Goal: Task Accomplishment & Management: Use online tool/utility

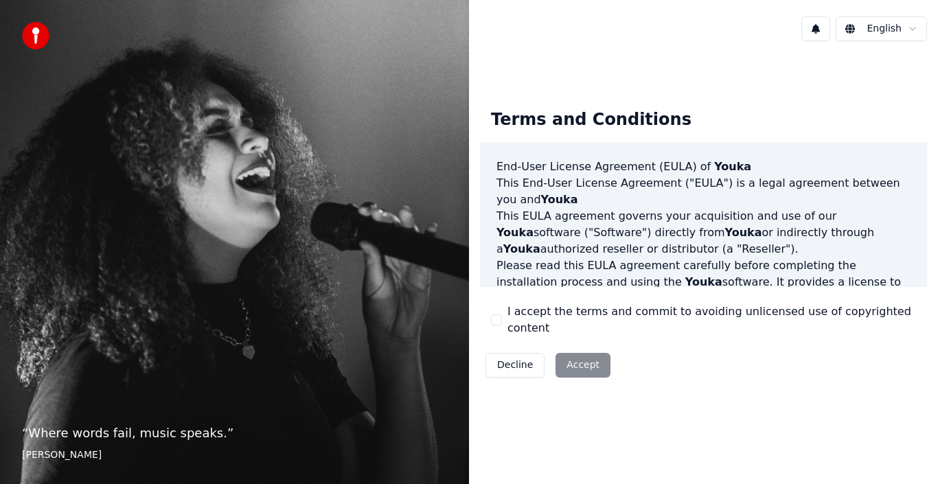
click at [505, 323] on div "I accept the terms and commit to avoiding unlicensed use of copyrighted content" at bounding box center [703, 320] width 425 height 33
click at [496, 319] on button "I accept the terms and commit to avoiding unlicensed use of copyrighted content" at bounding box center [496, 320] width 11 height 11
click at [573, 364] on button "Accept" at bounding box center [583, 365] width 55 height 25
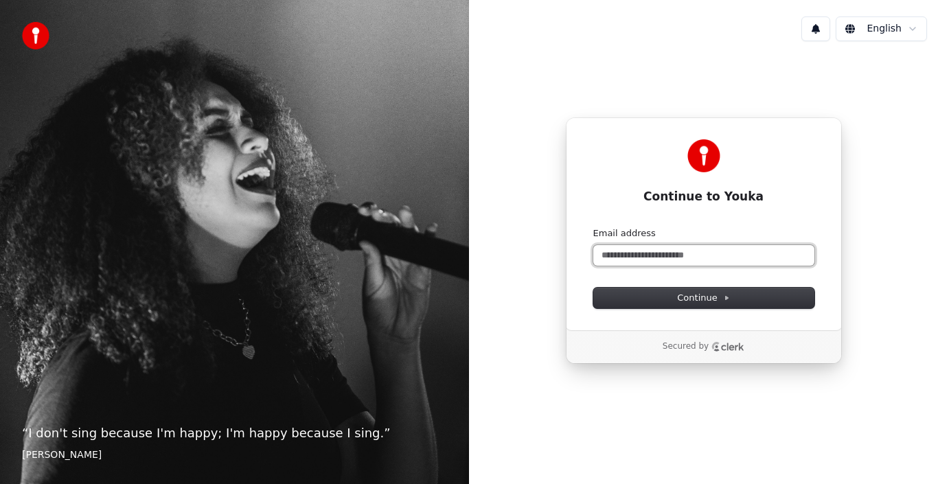
click at [633, 259] on input "Email address" at bounding box center [703, 255] width 221 height 21
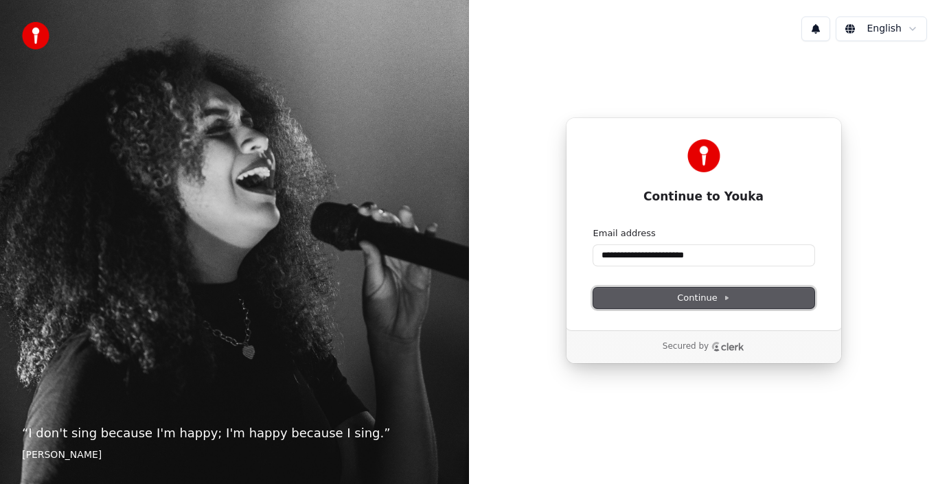
click at [664, 292] on button "Continue" at bounding box center [703, 298] width 221 height 21
type input "**********"
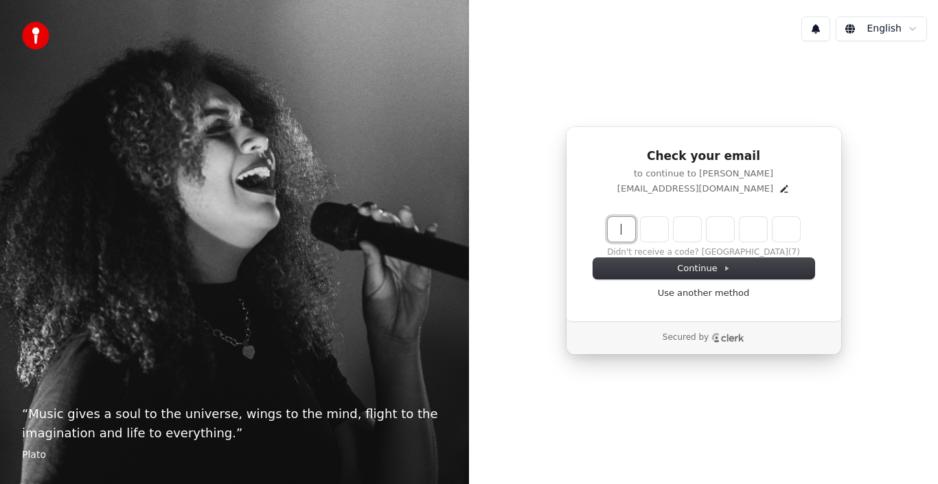
click at [622, 227] on input "Enter verification code" at bounding box center [718, 229] width 220 height 25
type input "******"
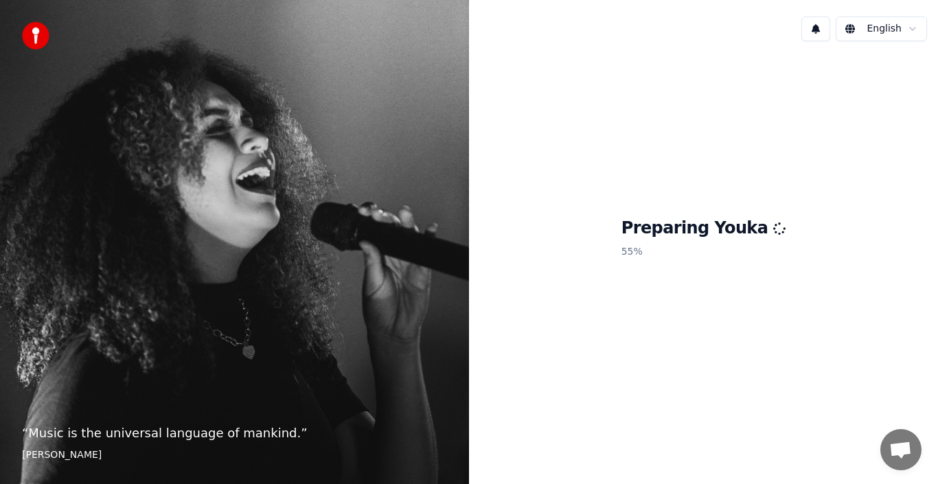
click at [897, 458] on span "Open chat" at bounding box center [900, 451] width 23 height 19
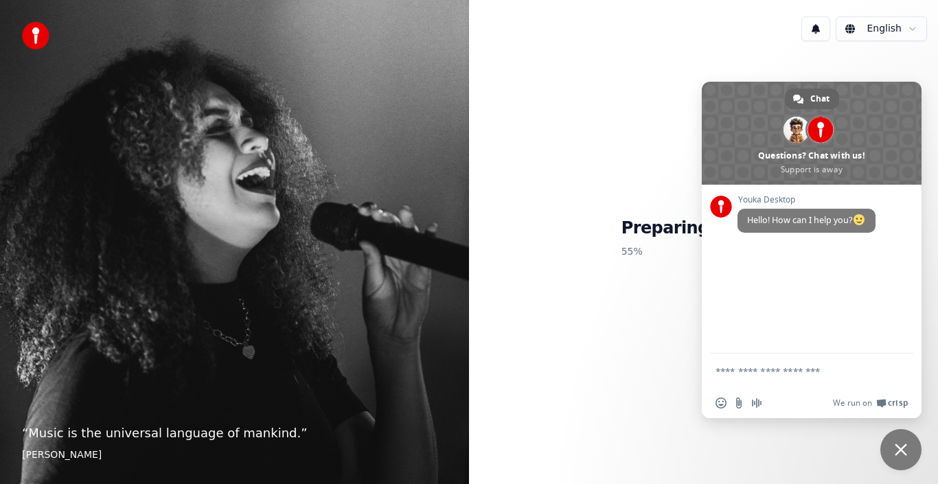
click at [598, 322] on div "Preparing Youka 55 %" at bounding box center [703, 240] width 469 height 377
click at [676, 314] on div "Preparing Youka 55 %" at bounding box center [703, 240] width 469 height 377
click at [907, 444] on span "Close chat" at bounding box center [900, 449] width 41 height 41
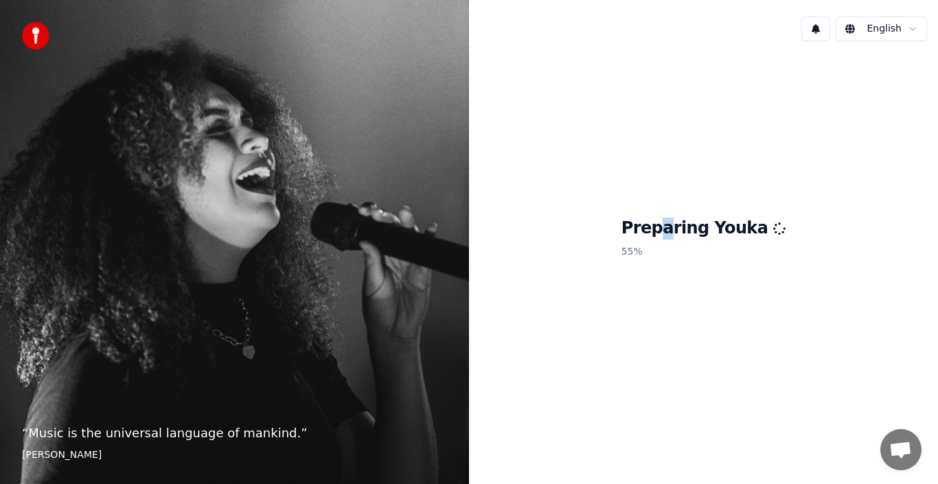
click at [674, 91] on div "Preparing Youka 55 %" at bounding box center [703, 240] width 469 height 377
click at [910, 29] on html "“ Music is the universal language of mankind. ” [PERSON_NAME] English Preparing…" at bounding box center [469, 242] width 938 height 484
click at [740, 56] on html "“ Music is the universal language of mankind. ” [PERSON_NAME] English Preparing…" at bounding box center [469, 242] width 938 height 484
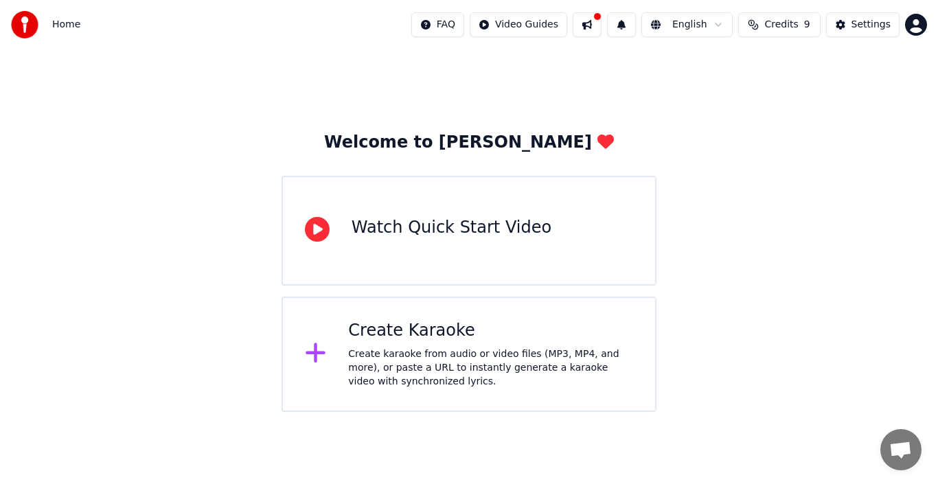
click at [342, 350] on div "Create Karaoke Create karaoke from audio or video files (MP3, MP4, and more), o…" at bounding box center [469, 354] width 375 height 115
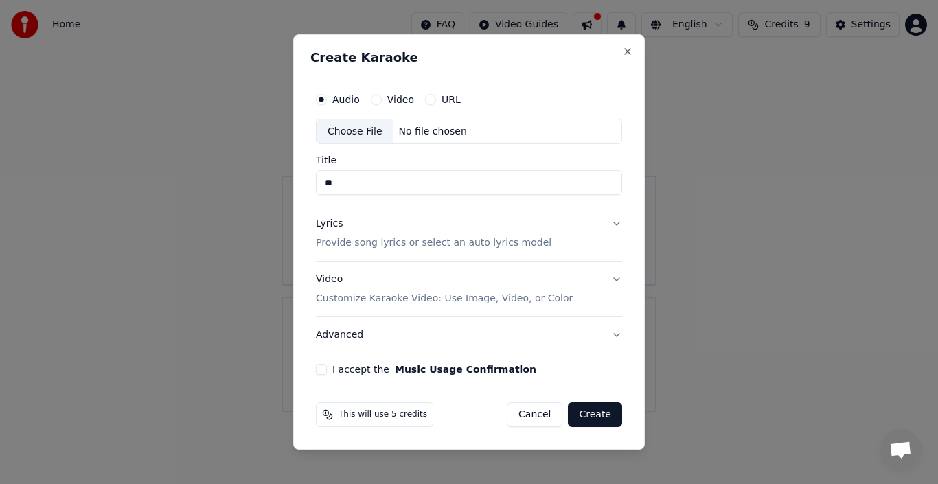
type input "*"
click at [358, 133] on div "Choose File" at bounding box center [355, 131] width 77 height 25
type input "**********"
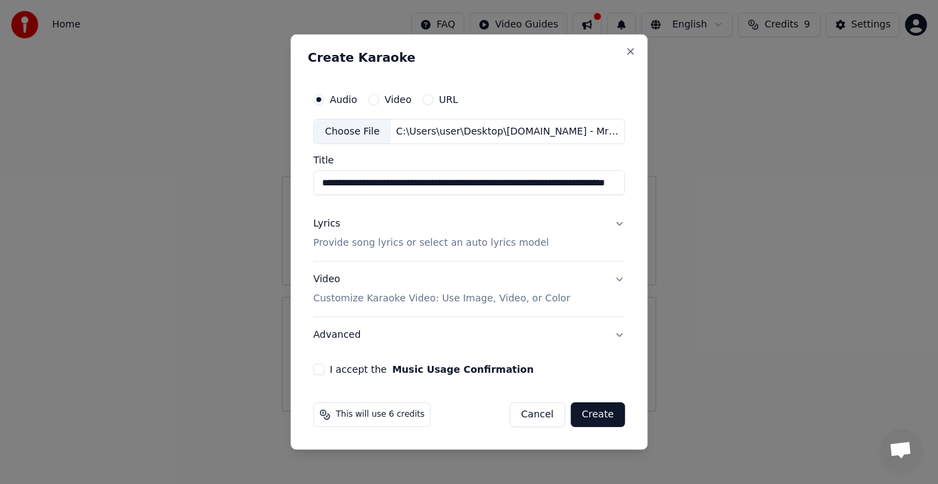
click at [328, 226] on div "Lyrics" at bounding box center [326, 225] width 27 height 14
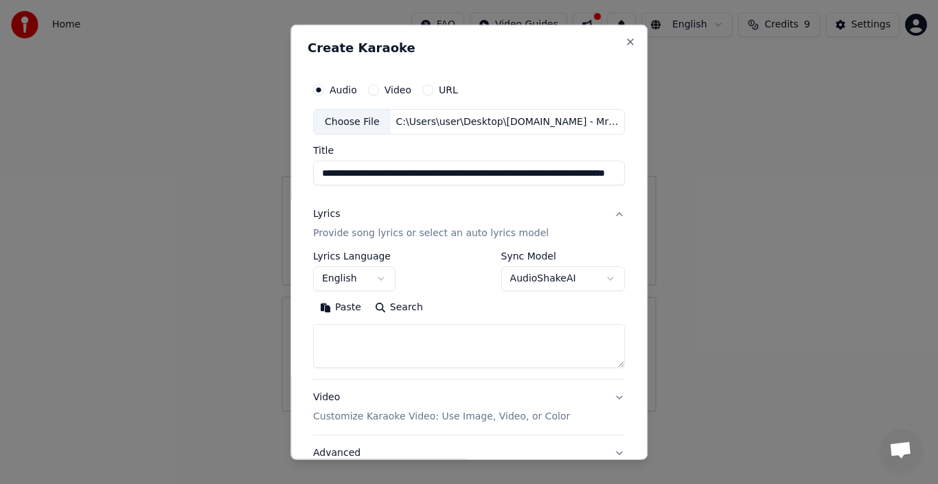
click at [431, 344] on textarea at bounding box center [469, 346] width 312 height 44
paste textarea "**********"
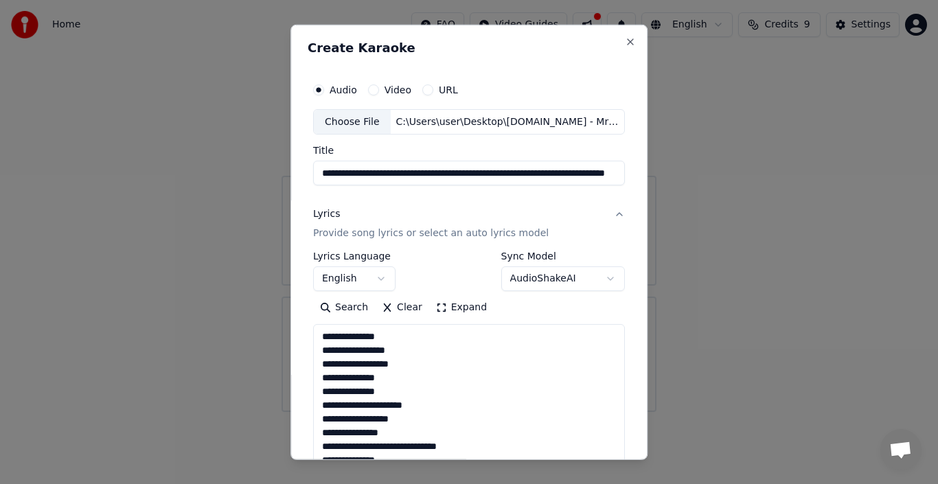
scroll to position [1898, 0]
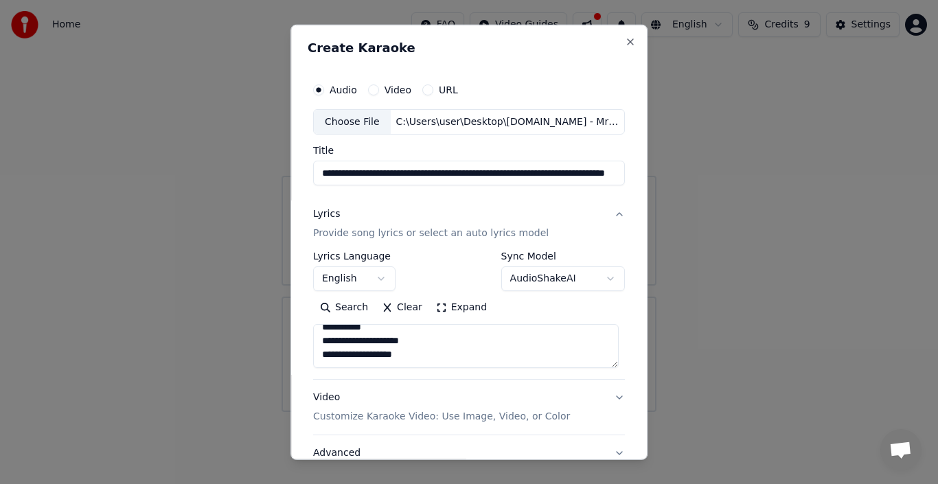
type textarea "**********"
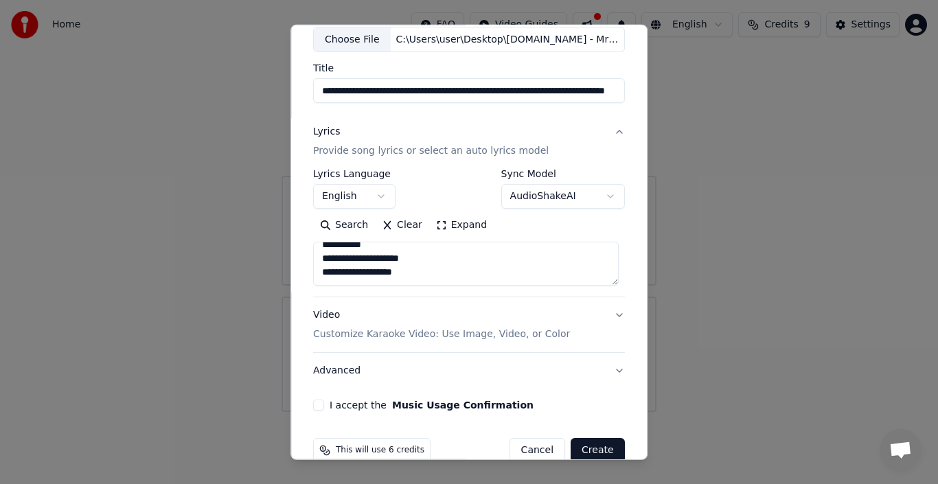
scroll to position [85, 0]
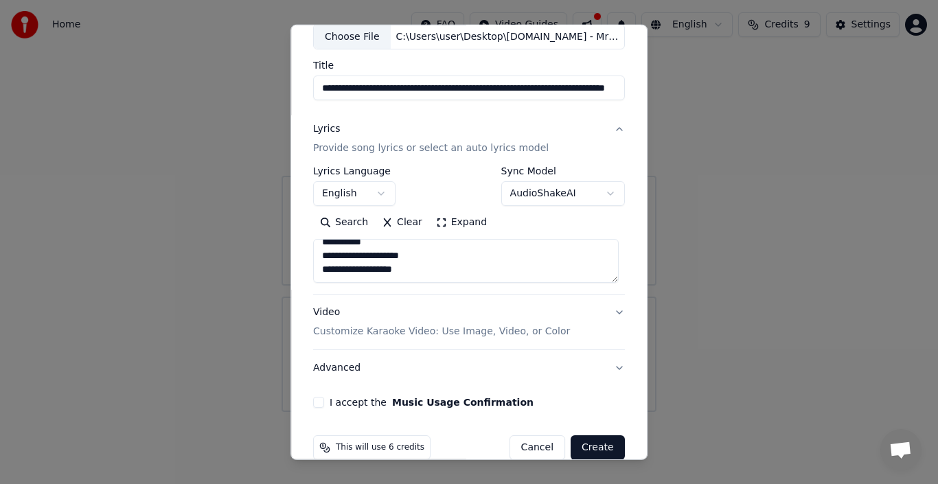
click at [479, 336] on p "Customize Karaoke Video: Use Image, Video, or Color" at bounding box center [441, 332] width 257 height 14
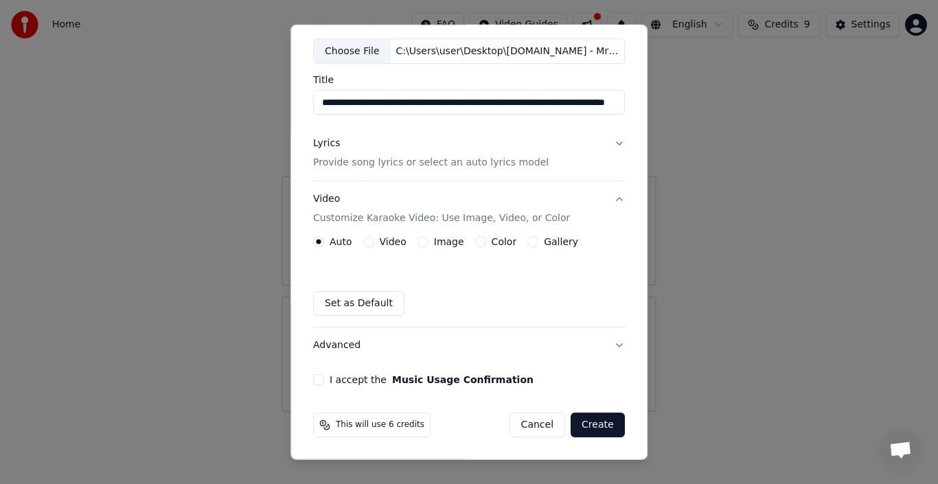
scroll to position [71, 0]
click at [418, 242] on button "Image" at bounding box center [423, 241] width 11 height 11
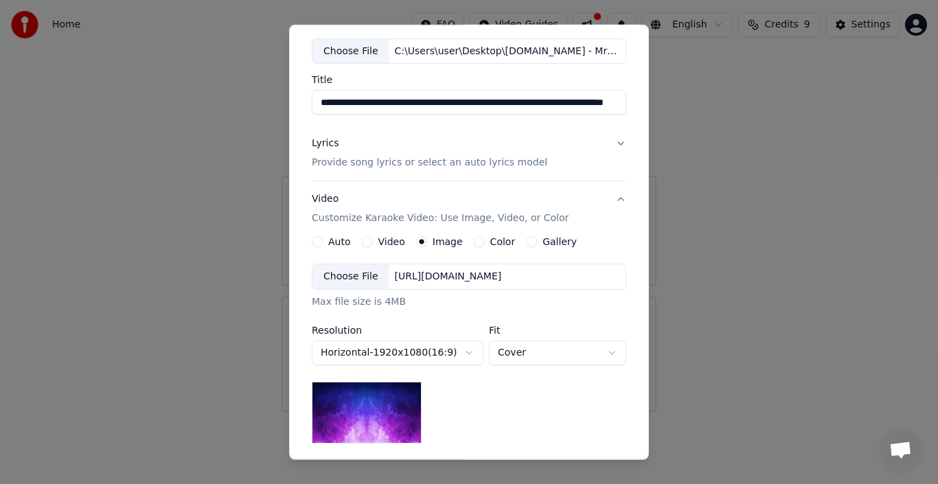
click at [386, 401] on img at bounding box center [367, 413] width 110 height 62
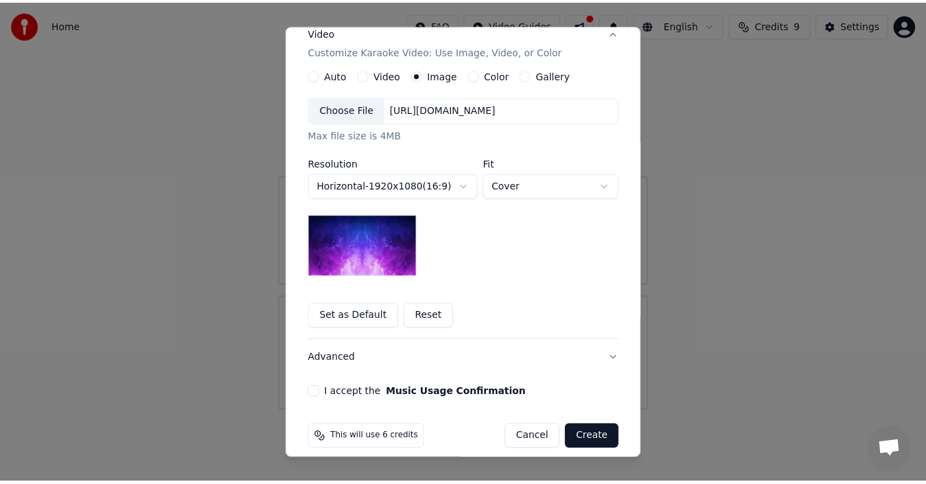
scroll to position [251, 0]
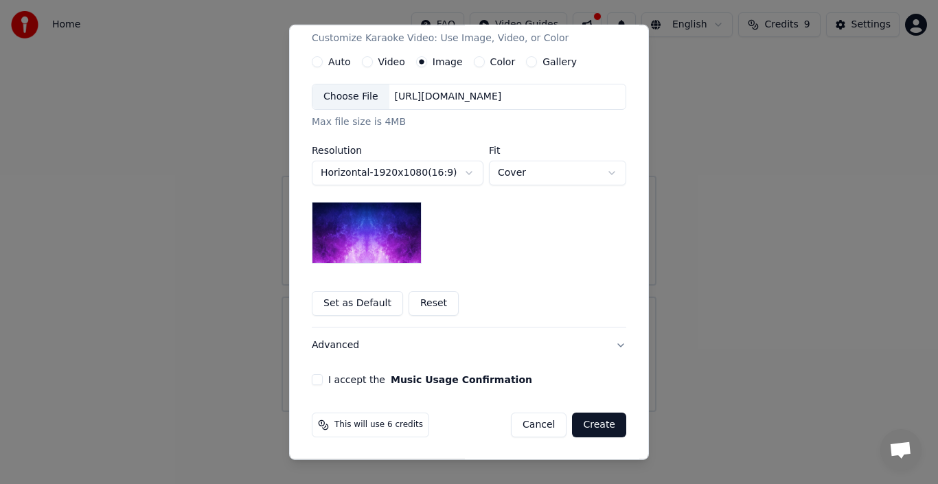
click at [312, 380] on button "I accept the Music Usage Confirmation" at bounding box center [317, 379] width 11 height 11
click at [597, 427] on button "Create" at bounding box center [599, 425] width 54 height 25
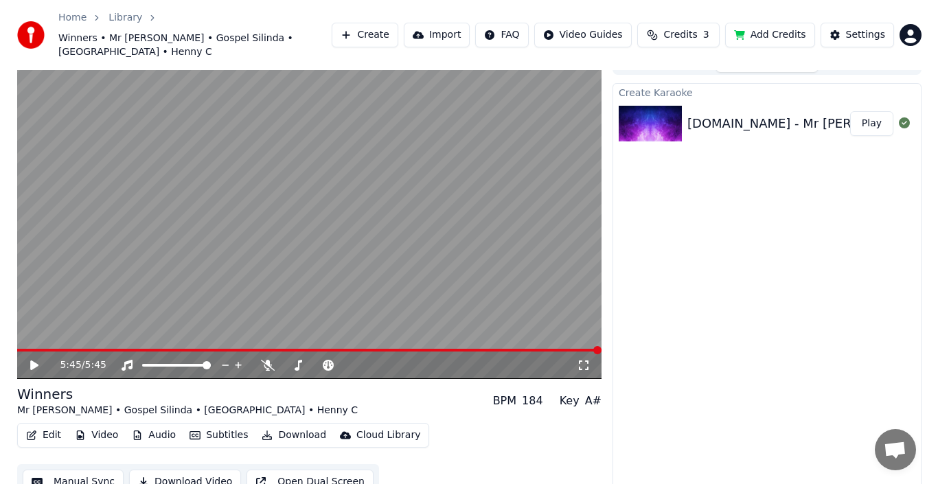
scroll to position [22, 0]
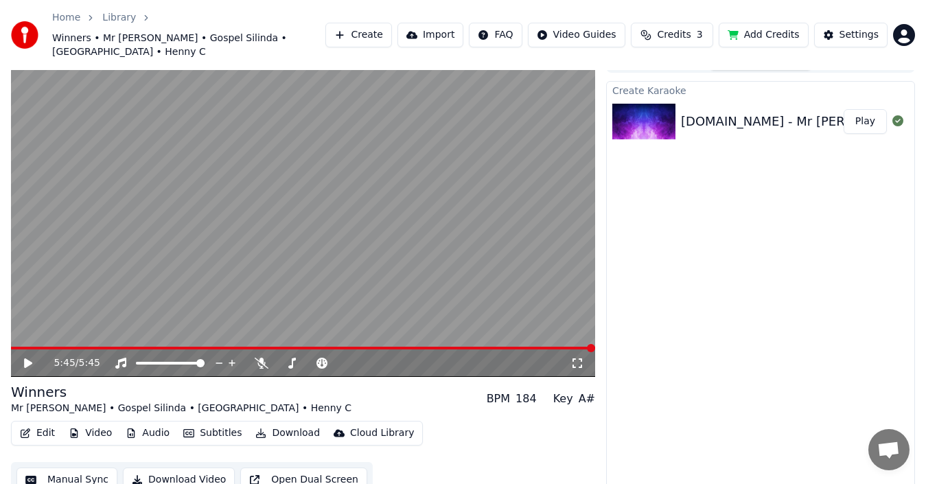
click at [196, 468] on button "Download Video" at bounding box center [179, 480] width 112 height 25
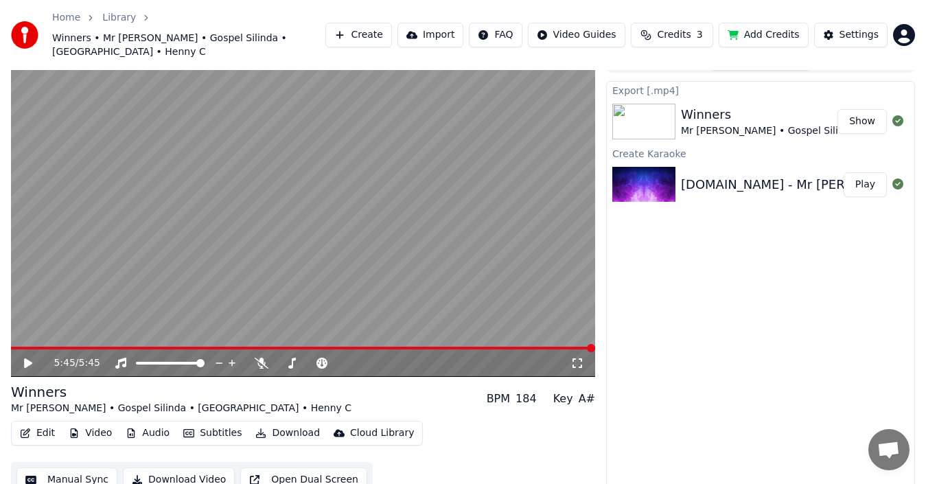
click at [876, 109] on button "Show" at bounding box center [862, 121] width 49 height 25
click at [384, 23] on button "Create" at bounding box center [359, 35] width 67 height 25
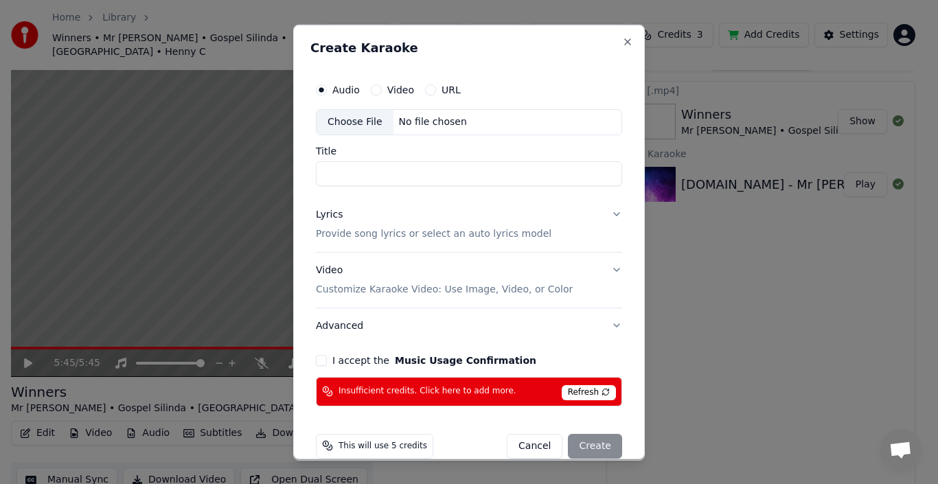
click at [367, 121] on div "Choose File" at bounding box center [355, 121] width 77 height 25
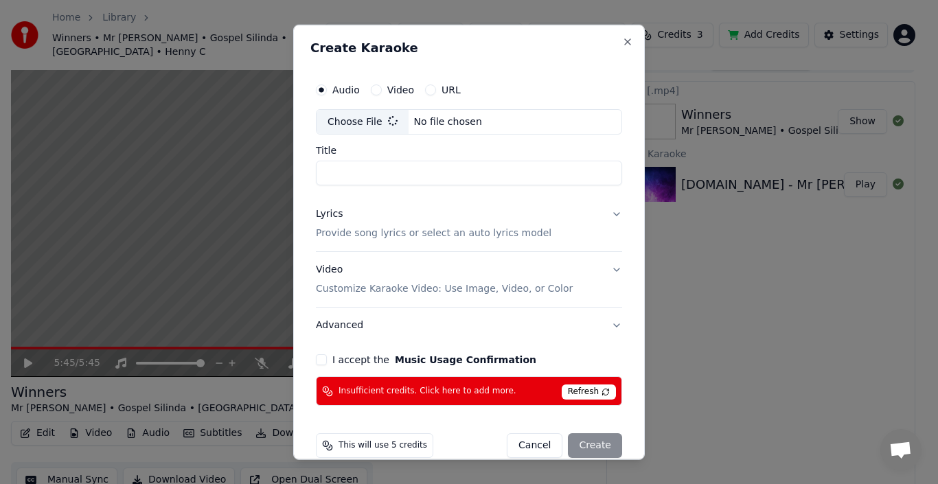
type input "**********"
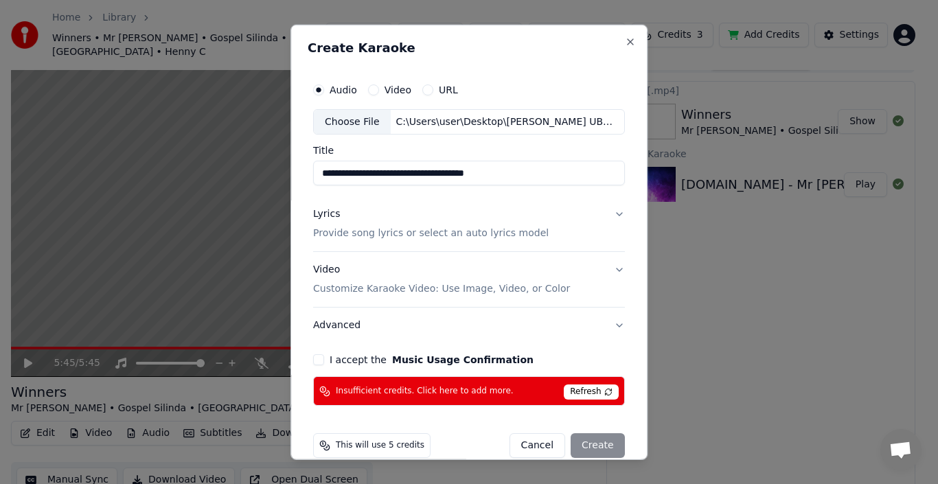
scroll to position [1, 0]
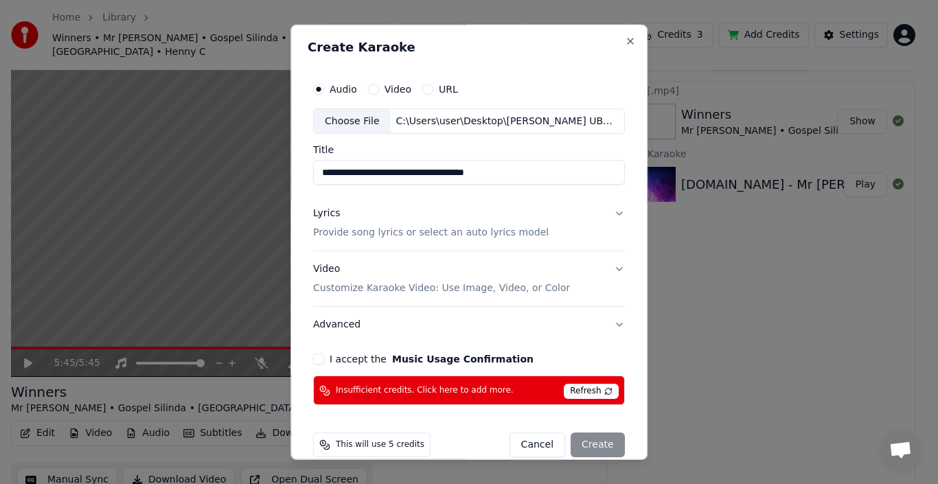
click at [348, 229] on p "Provide song lyrics or select an auto lyrics model" at bounding box center [431, 233] width 236 height 14
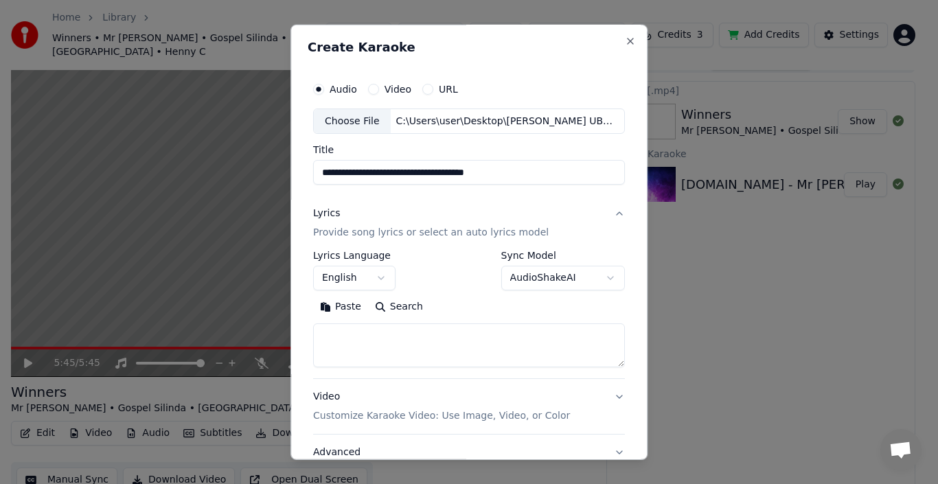
click at [347, 332] on textarea at bounding box center [469, 345] width 312 height 44
paste textarea "**********"
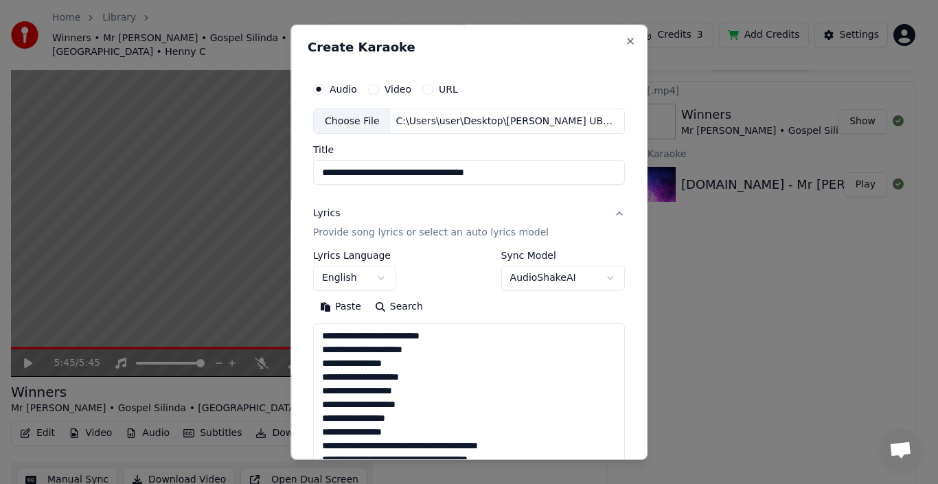
scroll to position [704, 0]
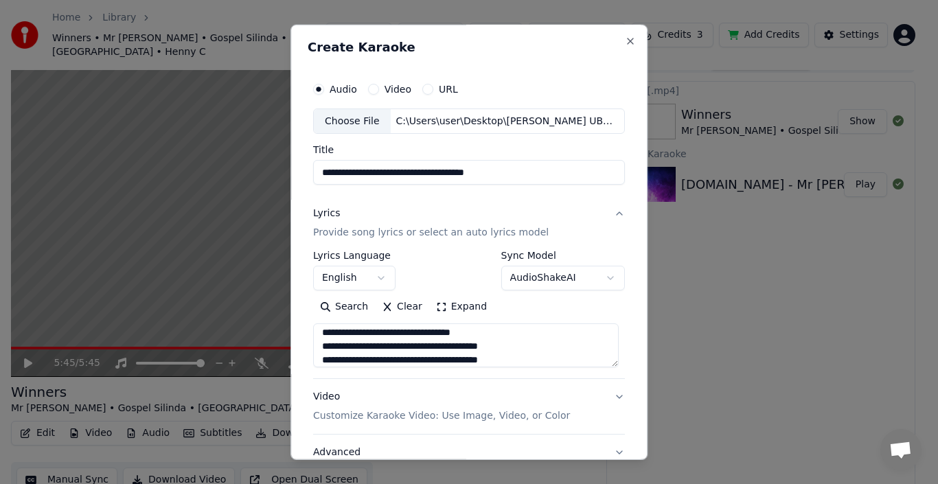
type textarea "**********"
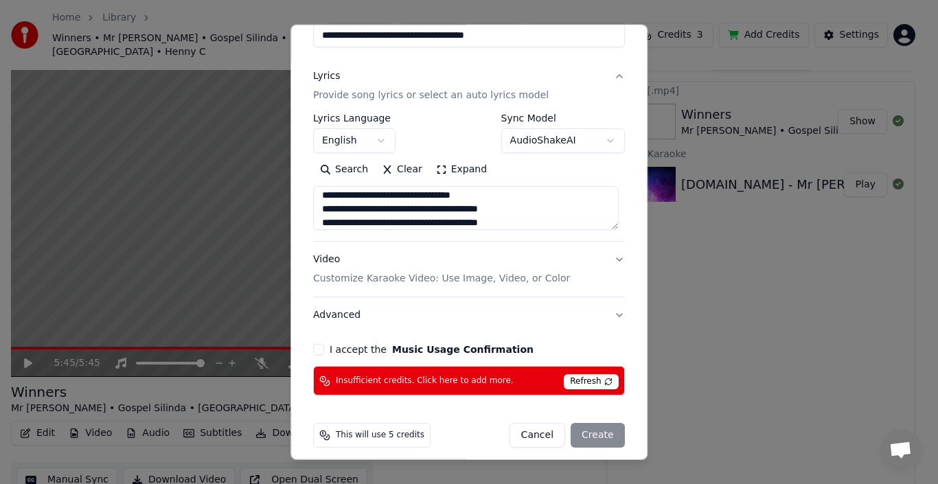
scroll to position [148, 0]
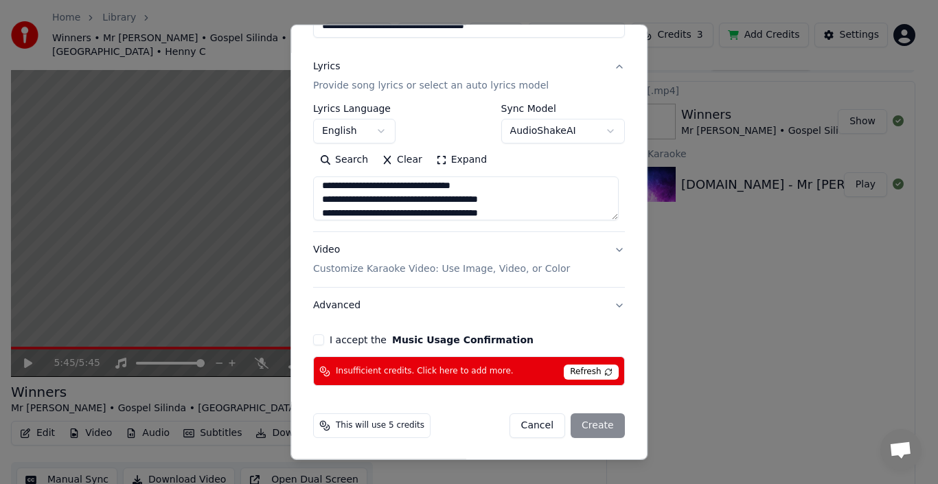
click at [409, 269] on p "Customize Karaoke Video: Use Image, Video, or Color" at bounding box center [441, 269] width 257 height 14
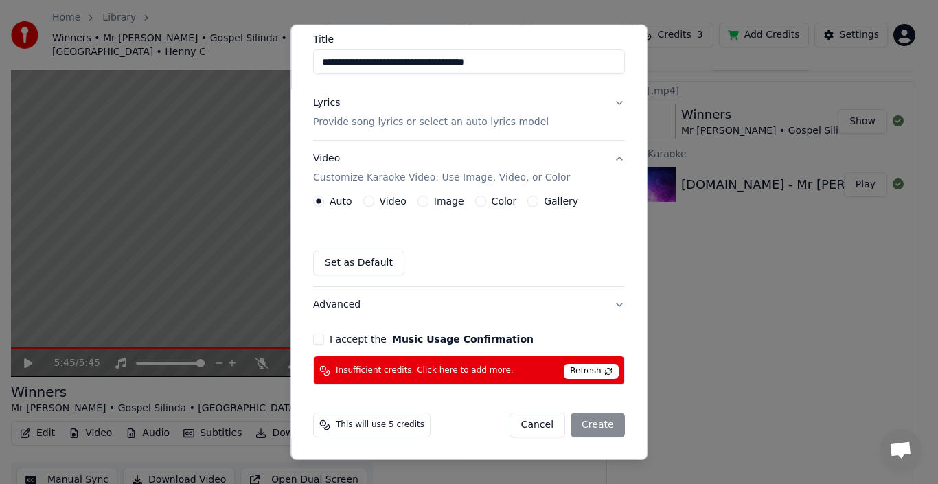
scroll to position [111, 0]
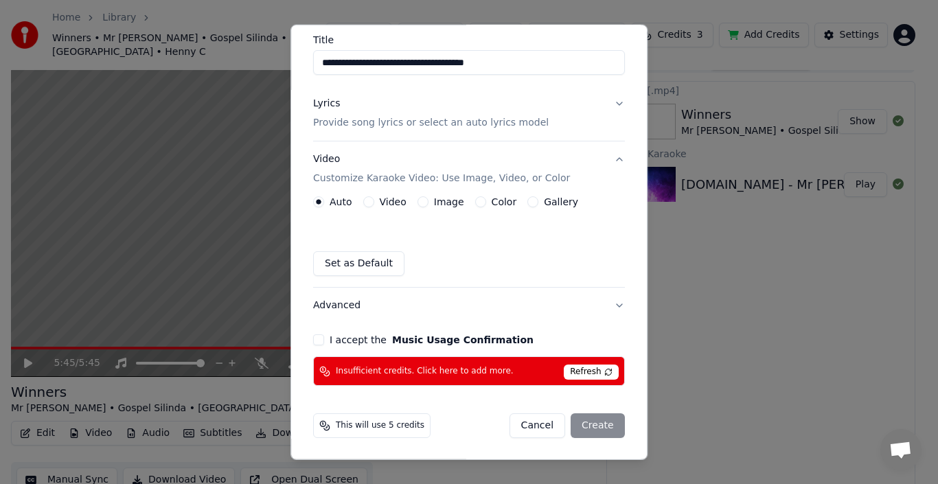
click at [420, 201] on button "Image" at bounding box center [423, 201] width 11 height 11
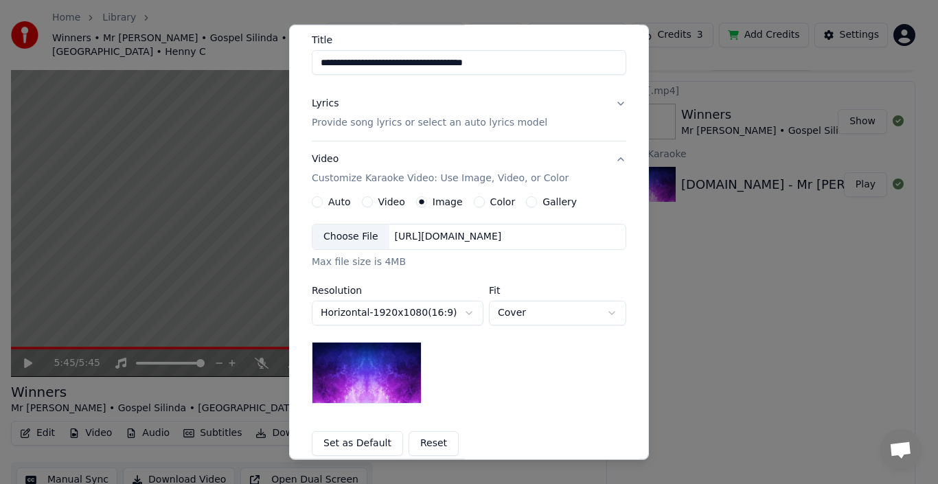
click at [390, 367] on img at bounding box center [367, 373] width 110 height 62
click at [358, 236] on div "Choose File" at bounding box center [350, 237] width 77 height 25
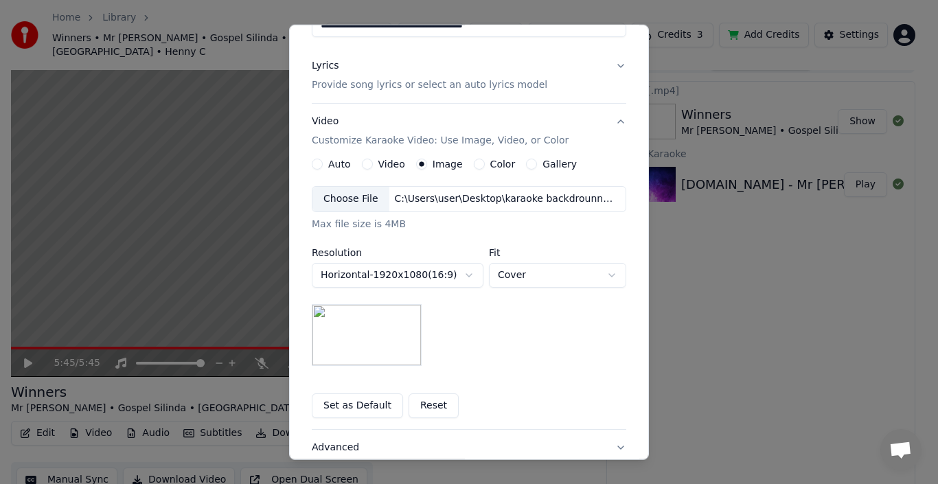
scroll to position [158, 0]
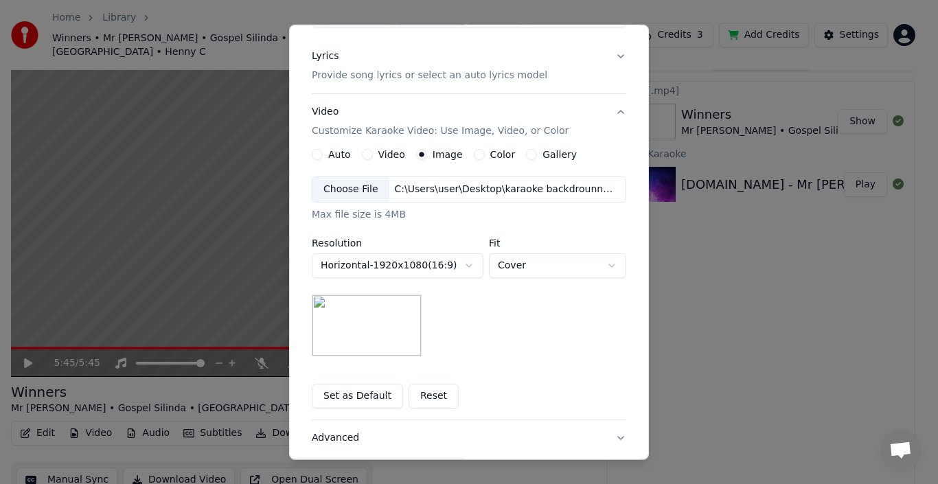
click at [381, 308] on img at bounding box center [367, 326] width 110 height 62
click at [602, 266] on body "**********" at bounding box center [463, 220] width 926 height 484
select select "*******"
click at [368, 397] on button "Set as Default" at bounding box center [357, 396] width 91 height 25
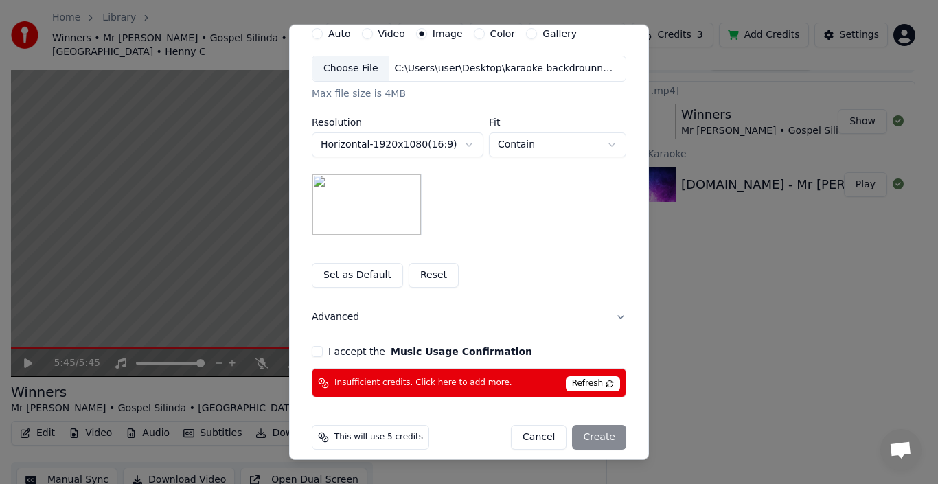
scroll to position [291, 0]
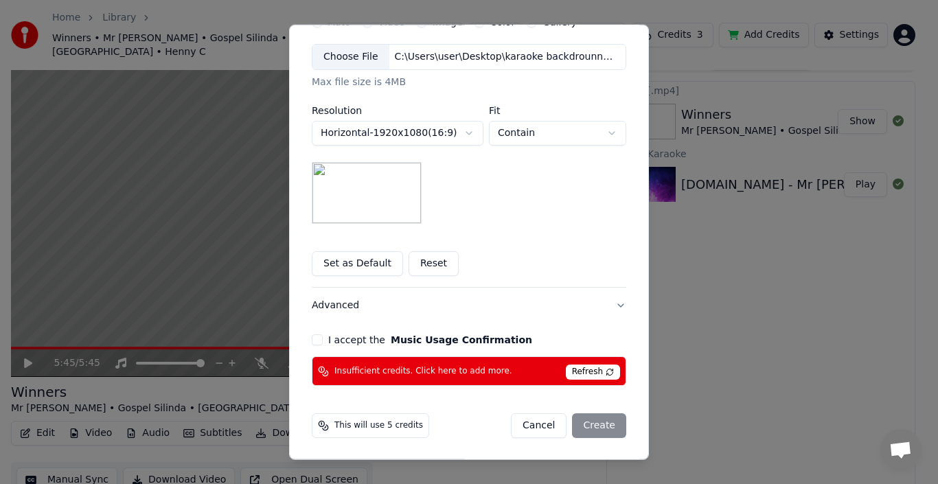
click at [312, 339] on button "I accept the Music Usage Confirmation" at bounding box center [317, 339] width 11 height 11
click at [591, 426] on div "Cancel Create" at bounding box center [568, 425] width 115 height 25
click at [578, 372] on span "Refresh" at bounding box center [593, 372] width 54 height 15
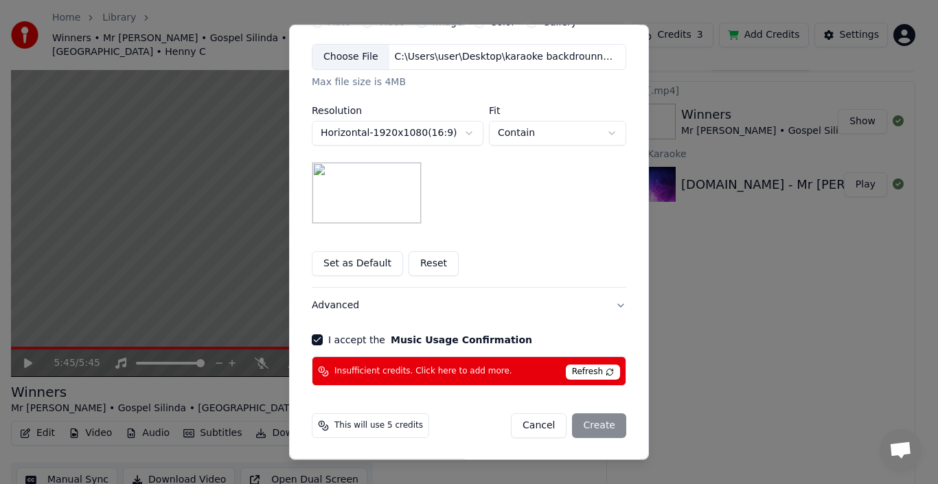
click at [578, 372] on span "Refresh" at bounding box center [593, 372] width 54 height 15
click at [315, 337] on button "I accept the Music Usage Confirmation" at bounding box center [317, 339] width 11 height 11
click at [584, 370] on span "Refresh" at bounding box center [593, 372] width 54 height 15
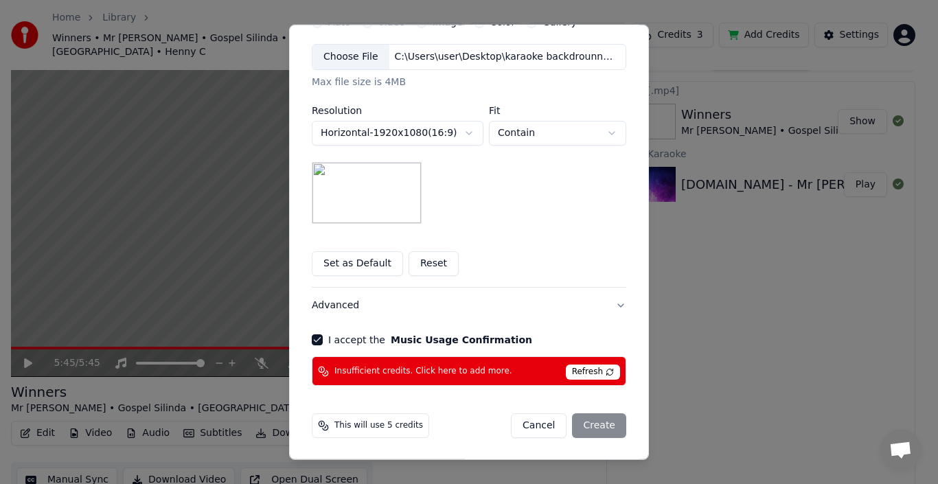
click at [584, 370] on span "Refresh" at bounding box center [593, 372] width 54 height 15
click at [457, 372] on span "Insufficient credits. Click here to add more." at bounding box center [423, 371] width 178 height 11
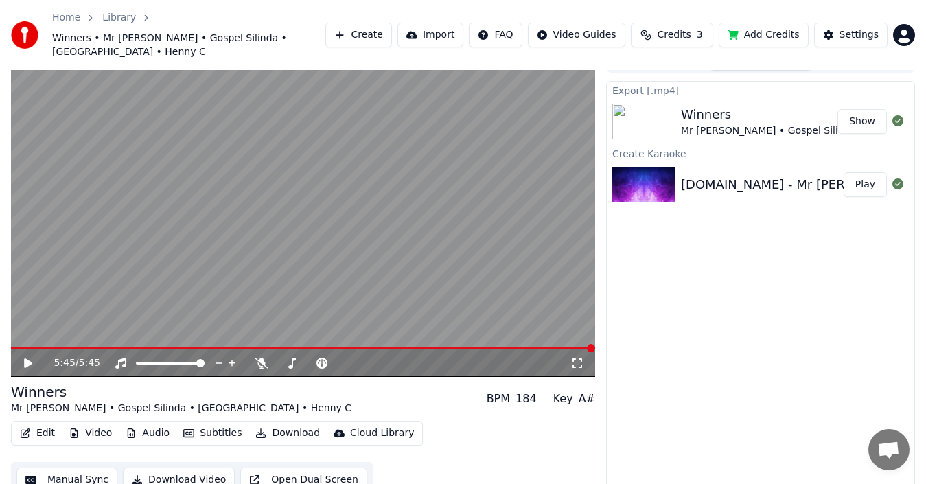
click at [703, 33] on span "3" at bounding box center [700, 35] width 6 height 14
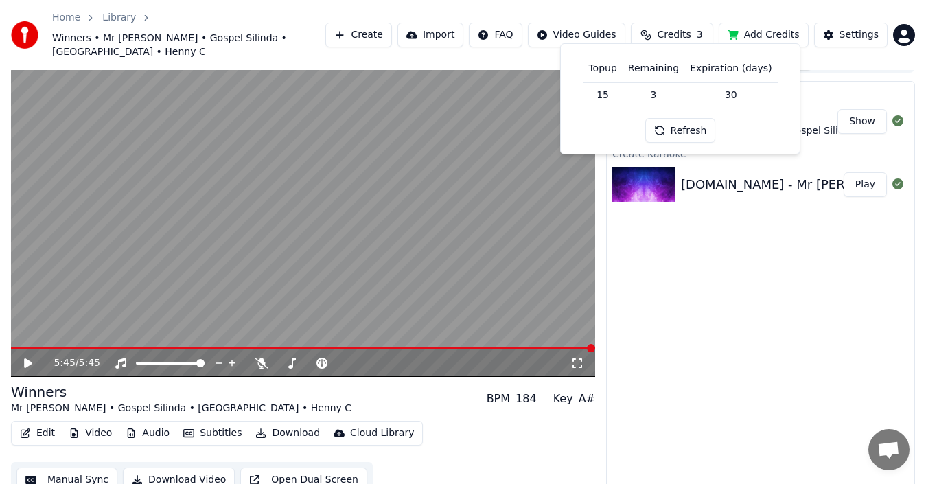
click at [679, 128] on button "Refresh" at bounding box center [681, 130] width 71 height 25
click at [825, 316] on div "Export [.mp4] Winners Mr Bow • Gospel Silinda • Ubakka • Henny C Show Create Ka…" at bounding box center [760, 286] width 309 height 411
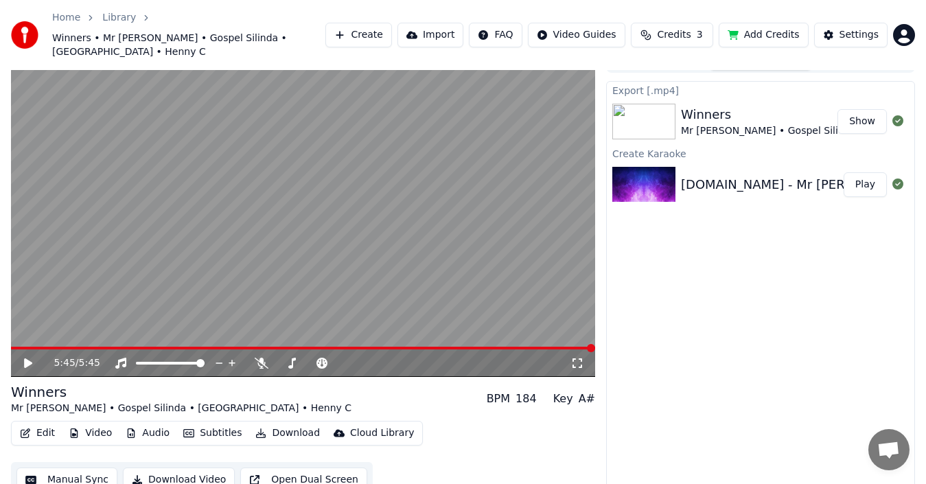
click at [384, 28] on button "Create" at bounding box center [359, 35] width 67 height 25
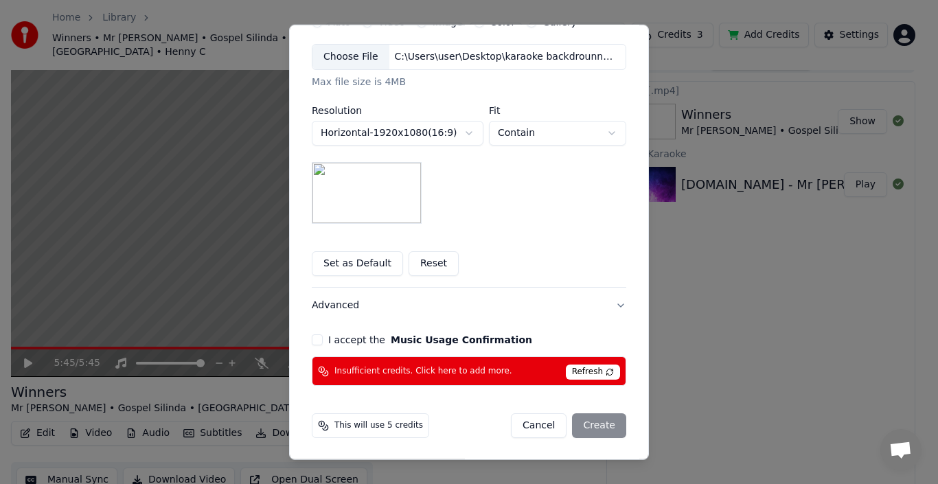
click at [601, 372] on span "Refresh" at bounding box center [593, 372] width 54 height 15
click at [466, 370] on span "Insufficient credits. Click here to add more." at bounding box center [423, 371] width 178 height 11
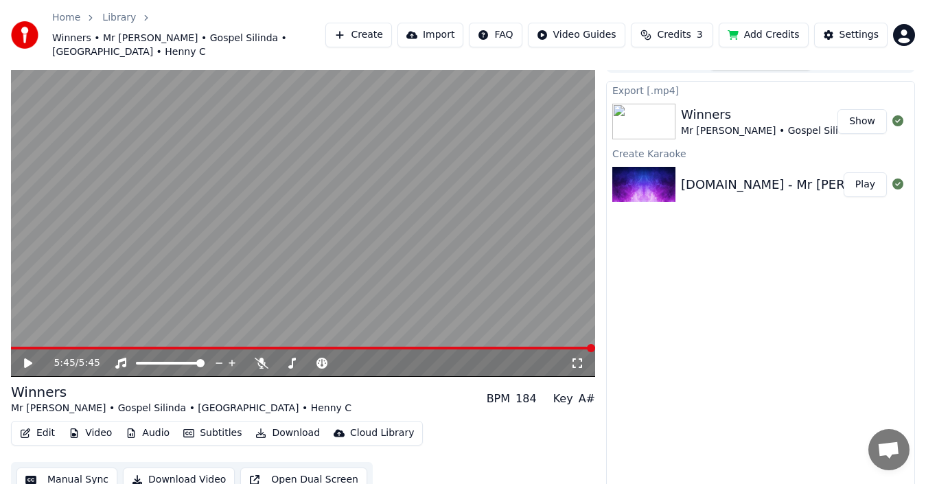
click at [380, 30] on button "Create" at bounding box center [359, 35] width 67 height 25
drag, startPoint x: 693, startPoint y: 184, endPoint x: 744, endPoint y: 273, distance: 102.7
click at [389, 25] on button "Create" at bounding box center [359, 35] width 67 height 25
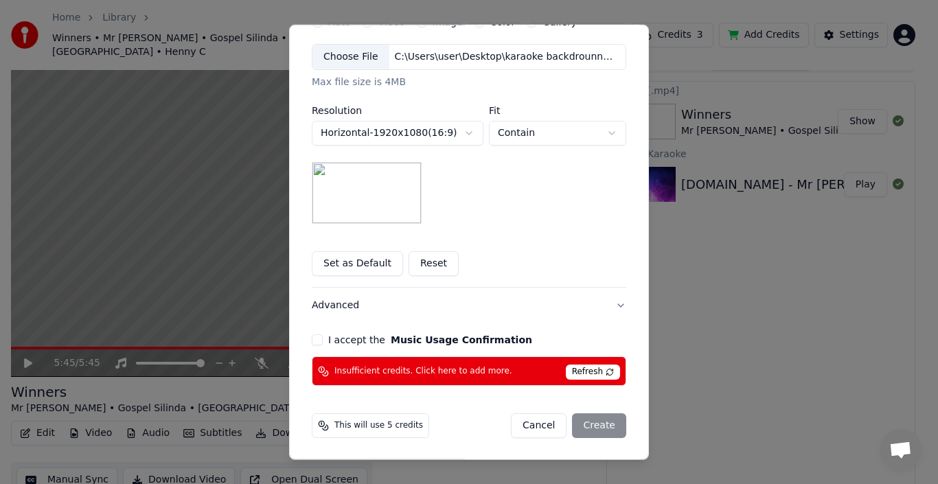
click at [446, 374] on span "Insufficient credits. Click here to add more." at bounding box center [423, 371] width 178 height 11
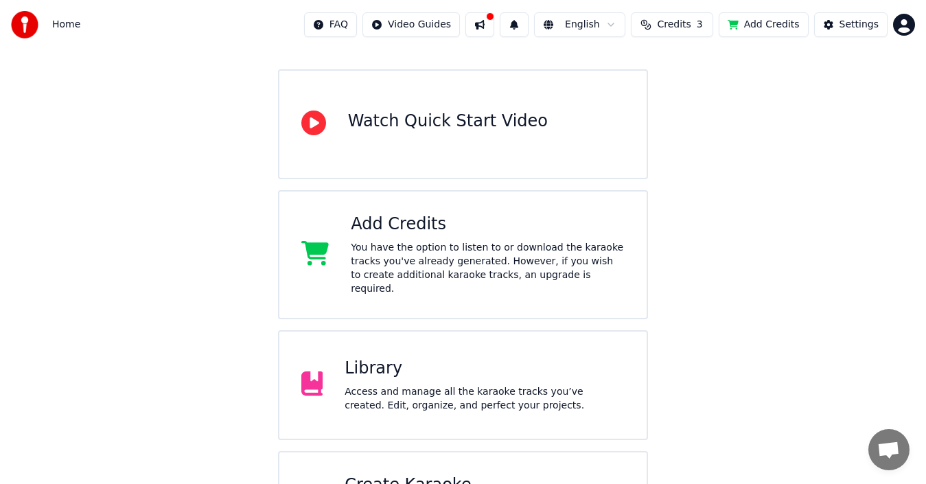
scroll to position [175, 0]
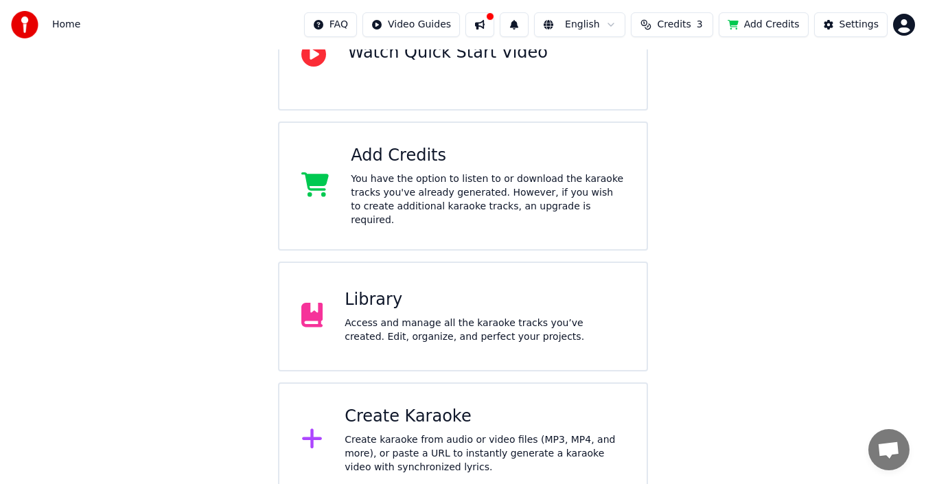
click at [486, 317] on div "Access and manage all the karaoke tracks you’ve created. Edit, organize, and pe…" at bounding box center [485, 330] width 280 height 27
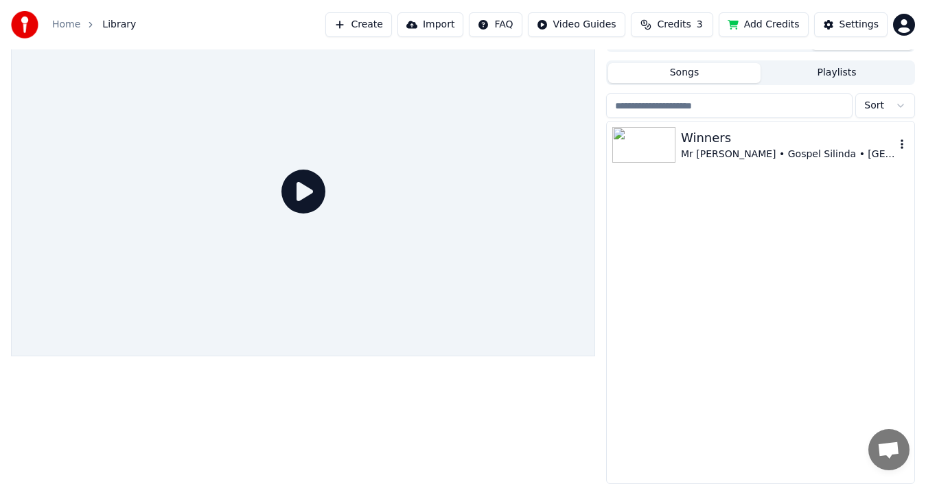
click at [709, 131] on div "Winners" at bounding box center [788, 137] width 214 height 19
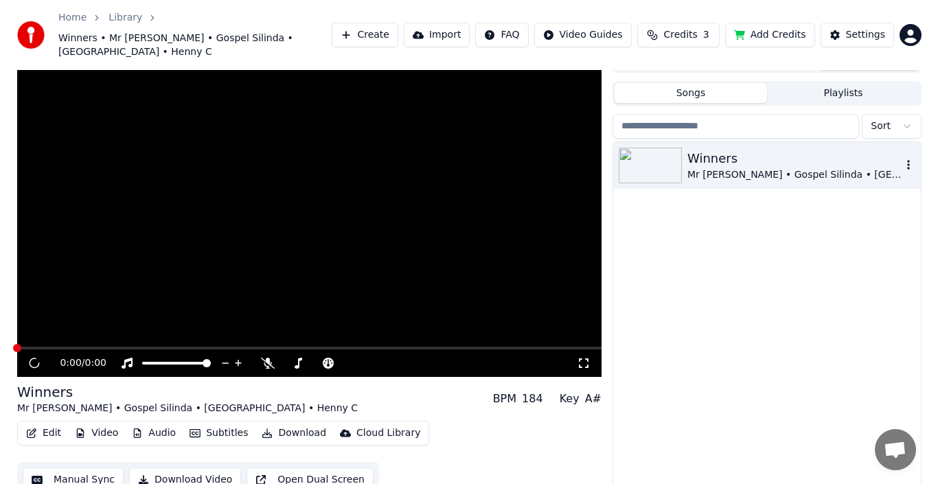
scroll to position [29, 0]
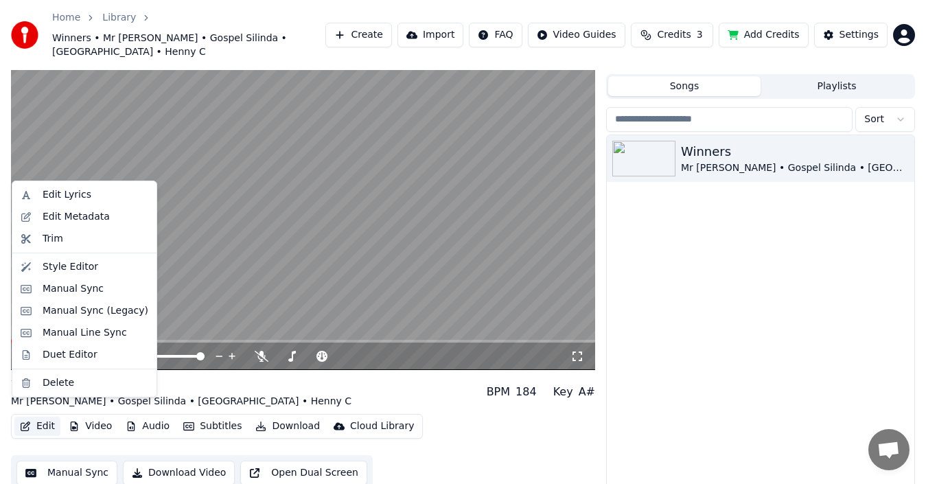
click at [45, 417] on button "Edit" at bounding box center [37, 426] width 46 height 19
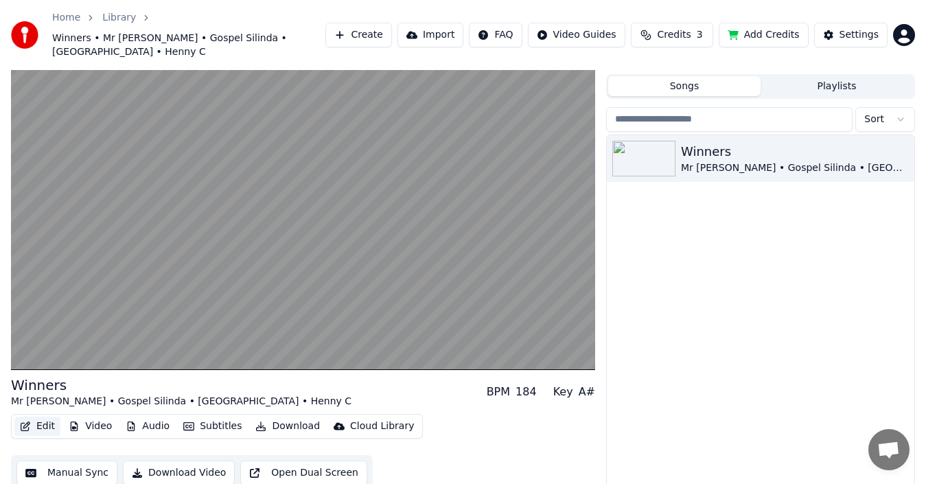
click at [43, 417] on button "Edit" at bounding box center [37, 426] width 46 height 19
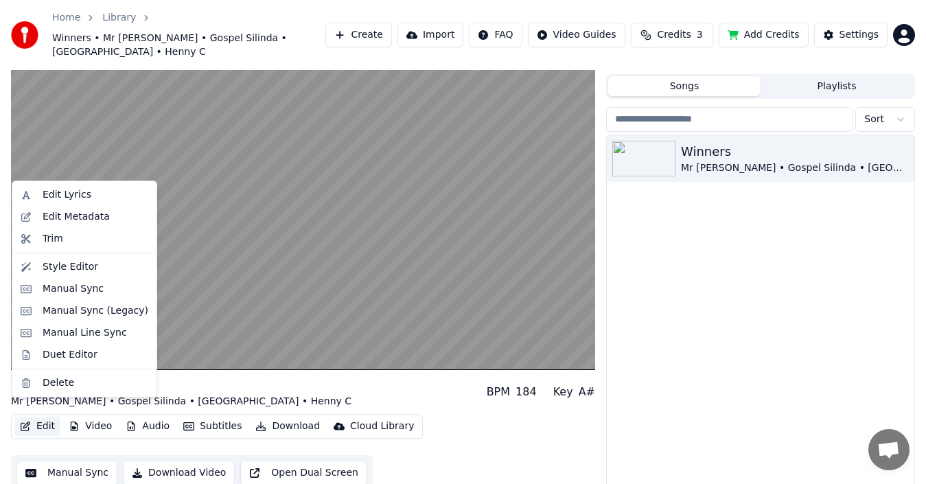
click at [43, 417] on button "Edit" at bounding box center [37, 426] width 46 height 19
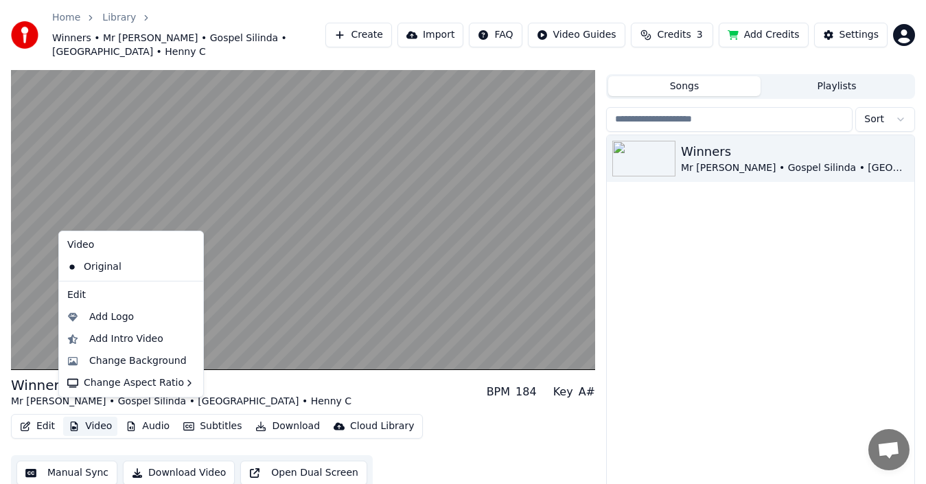
click at [91, 417] on button "Video" at bounding box center [90, 426] width 54 height 19
click at [135, 358] on div "Change Background" at bounding box center [138, 361] width 98 height 14
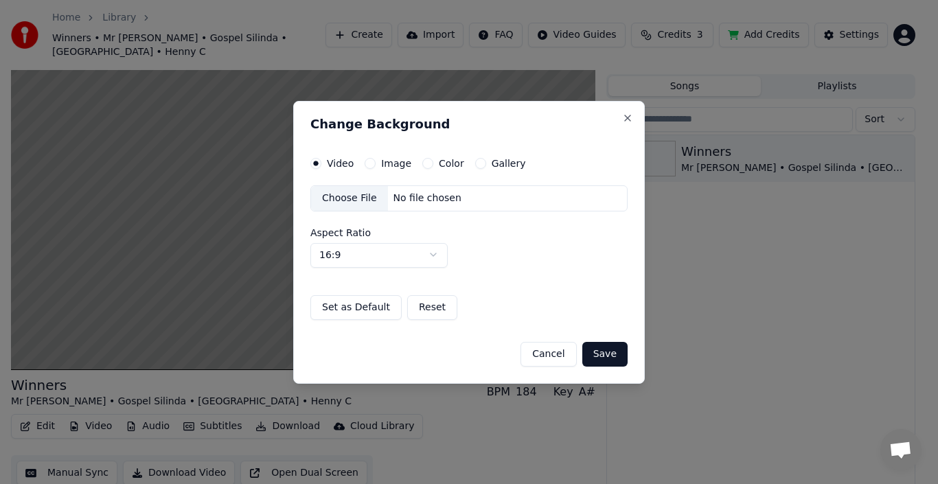
click at [390, 163] on label "Image" at bounding box center [396, 164] width 30 height 10
click at [376, 163] on button "Image" at bounding box center [370, 163] width 11 height 11
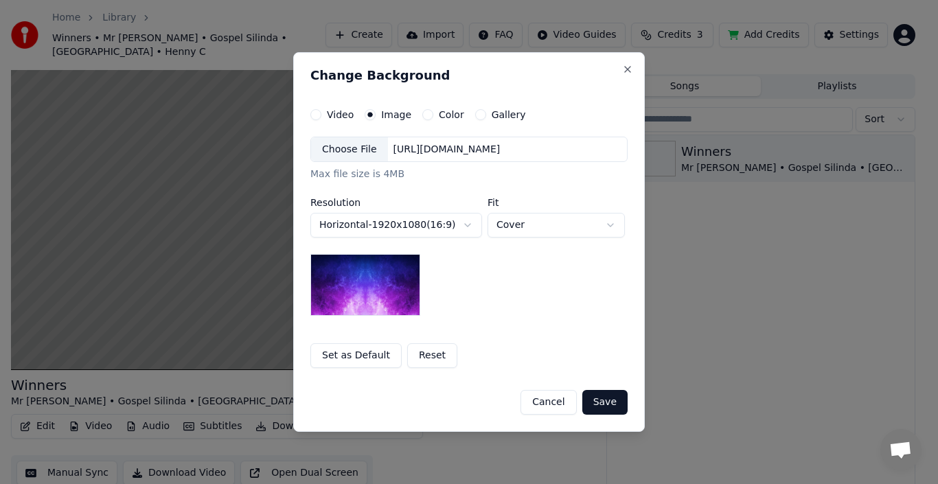
click at [363, 149] on div "Choose File" at bounding box center [349, 149] width 77 height 25
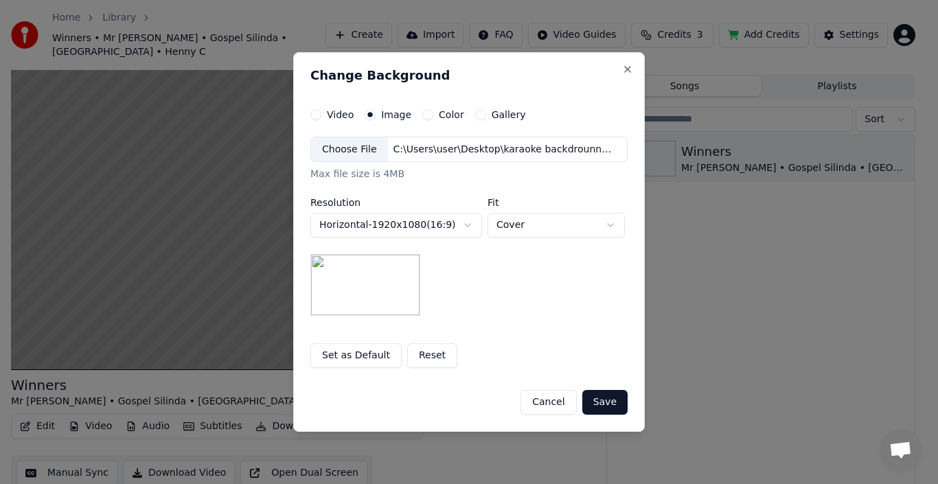
click at [602, 399] on button "Save" at bounding box center [604, 402] width 45 height 25
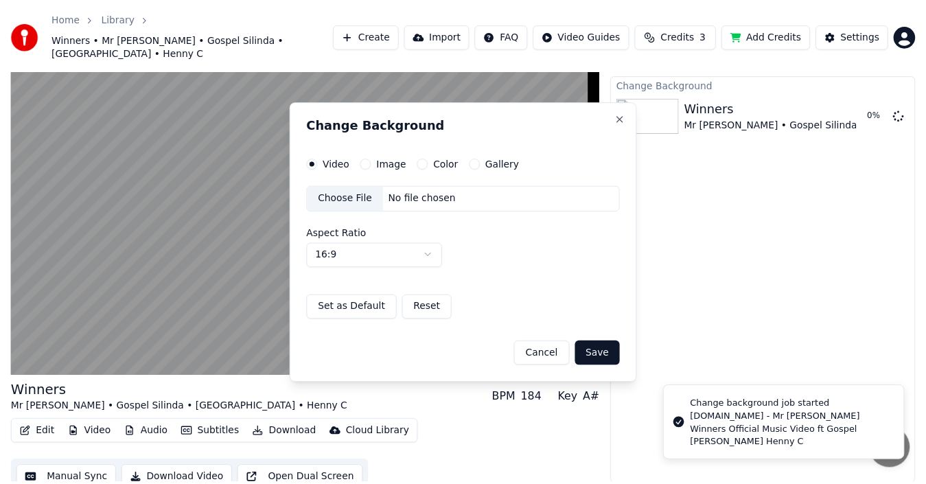
scroll to position [22, 0]
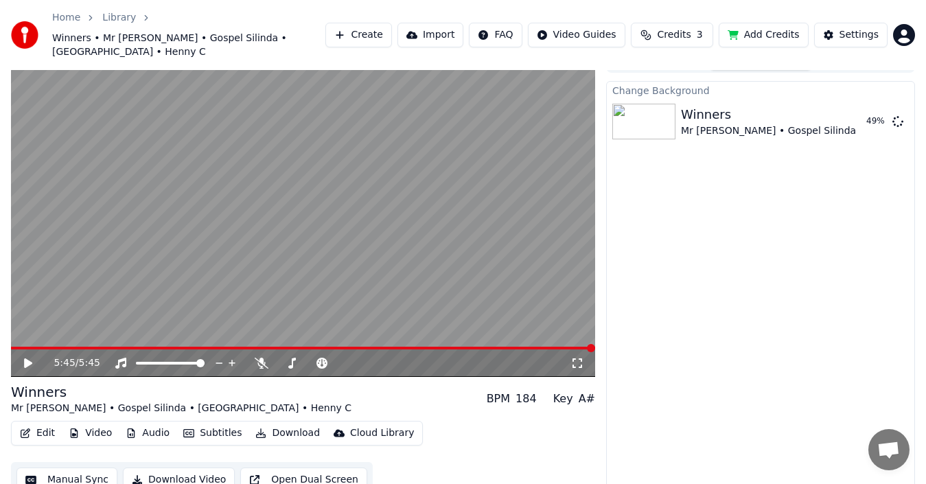
click at [602, 399] on div "5:45 / 5:45 Winners Mr Bow • Gospel Silinda • Ubakka • Henny C BPM 184 Key A# E…" at bounding box center [463, 273] width 926 height 450
click at [775, 124] on div "Mr Bow • Gospel Silinda • Ubakka • Henny C" at bounding box center [851, 131] width 341 height 14
click at [867, 109] on button "Play" at bounding box center [865, 121] width 43 height 25
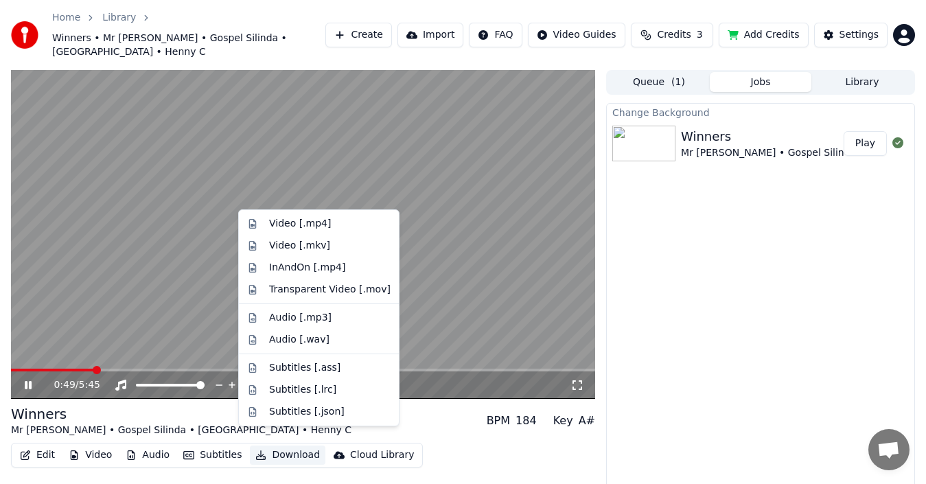
click at [282, 446] on button "Download" at bounding box center [288, 455] width 76 height 19
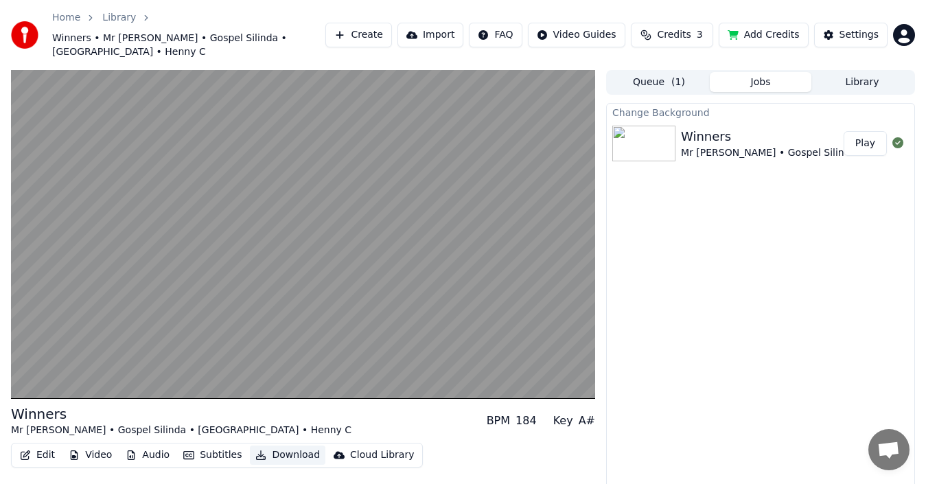
click at [270, 446] on button "Download" at bounding box center [288, 455] width 76 height 19
click at [269, 446] on button "Download" at bounding box center [288, 455] width 76 height 19
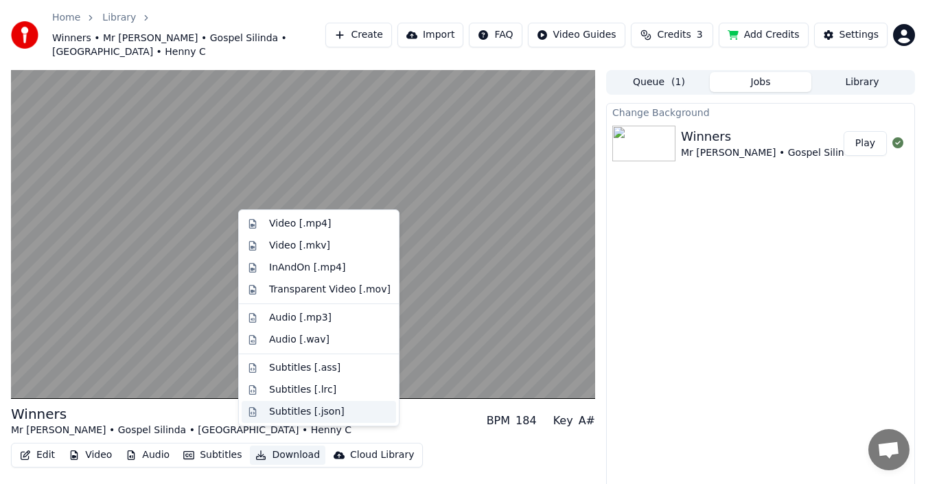
click at [284, 413] on div "Subtitles [.json]" at bounding box center [307, 412] width 76 height 14
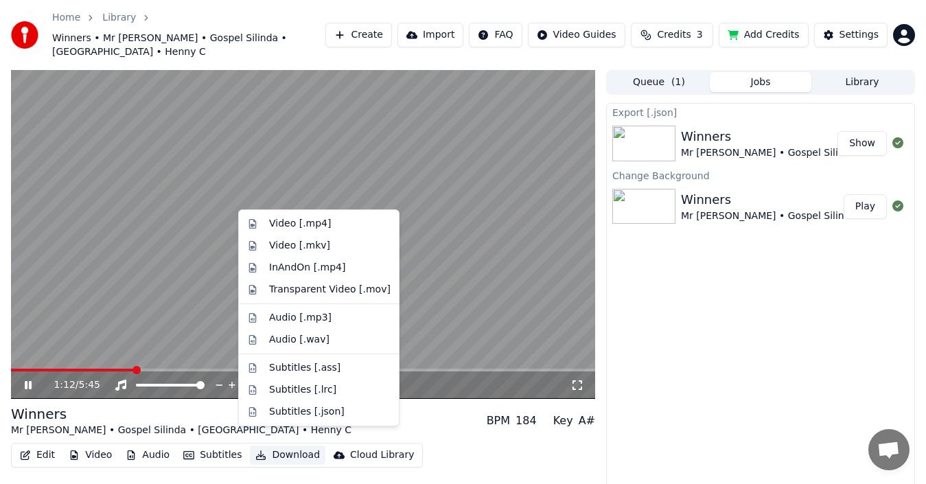
click at [293, 446] on button "Download" at bounding box center [288, 455] width 76 height 19
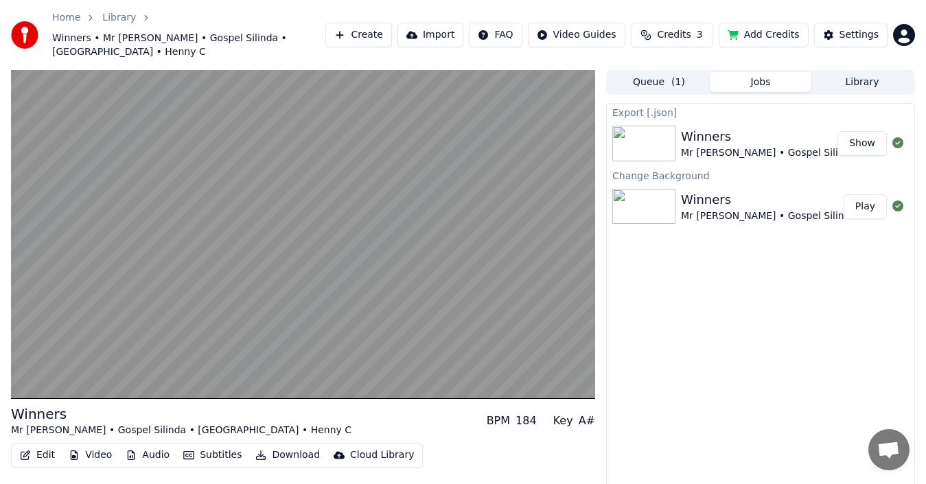
click at [725, 146] on div "Mr Bow • Gospel Silinda • Ubakka • Henny C" at bounding box center [851, 153] width 341 height 14
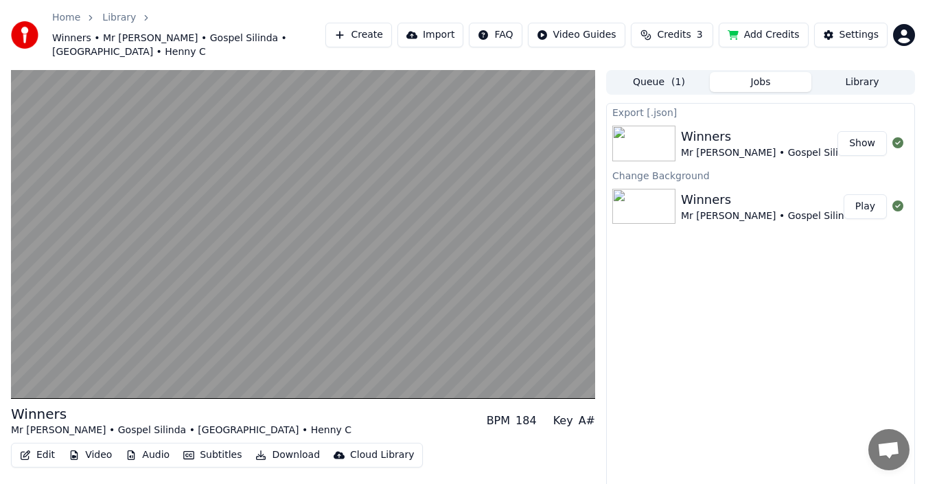
click at [770, 127] on div "Winners" at bounding box center [851, 136] width 341 height 19
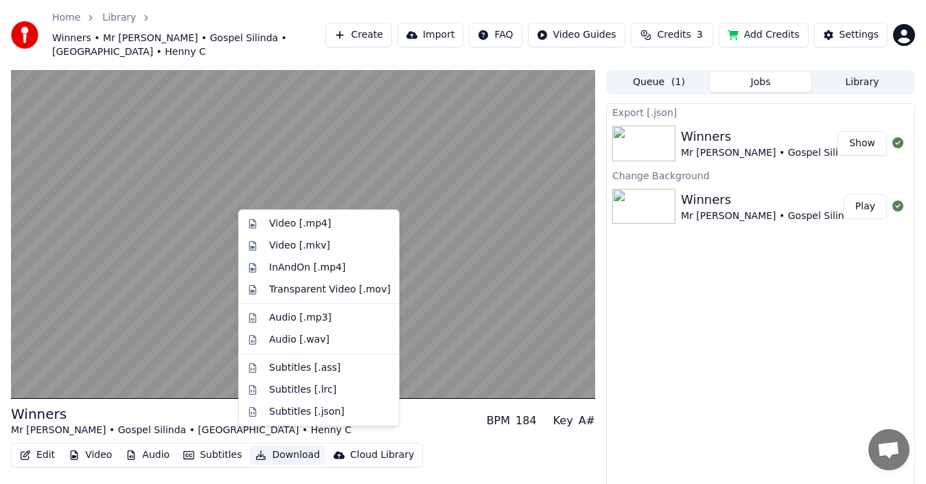
click at [255, 451] on icon "button" at bounding box center [260, 456] width 11 height 10
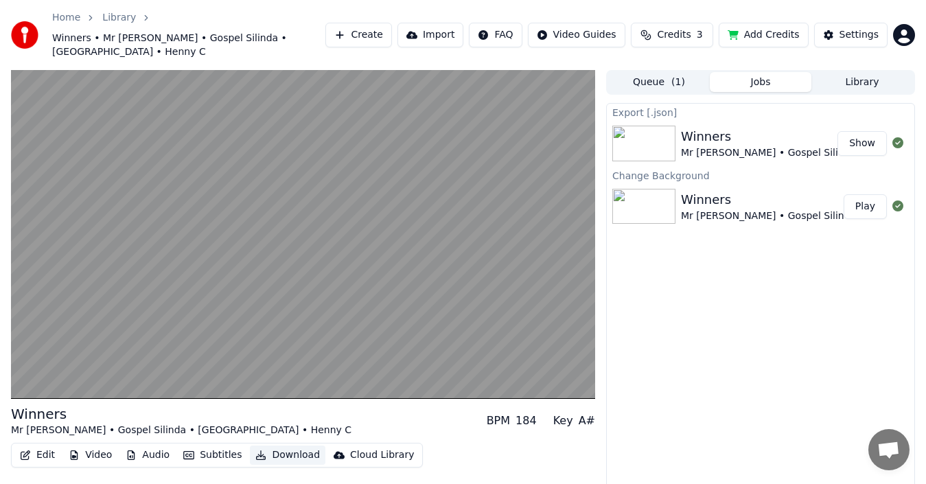
click at [255, 451] on icon "button" at bounding box center [260, 456] width 11 height 10
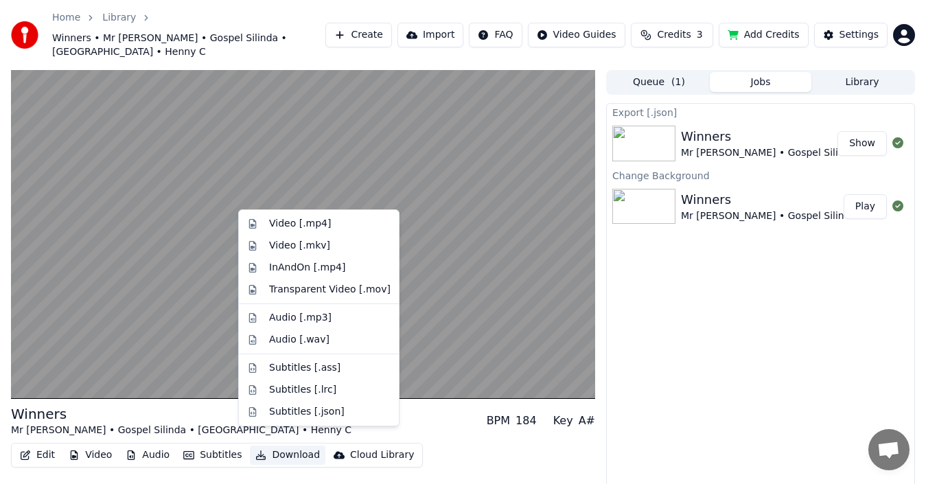
click at [255, 451] on icon "button" at bounding box center [260, 456] width 11 height 10
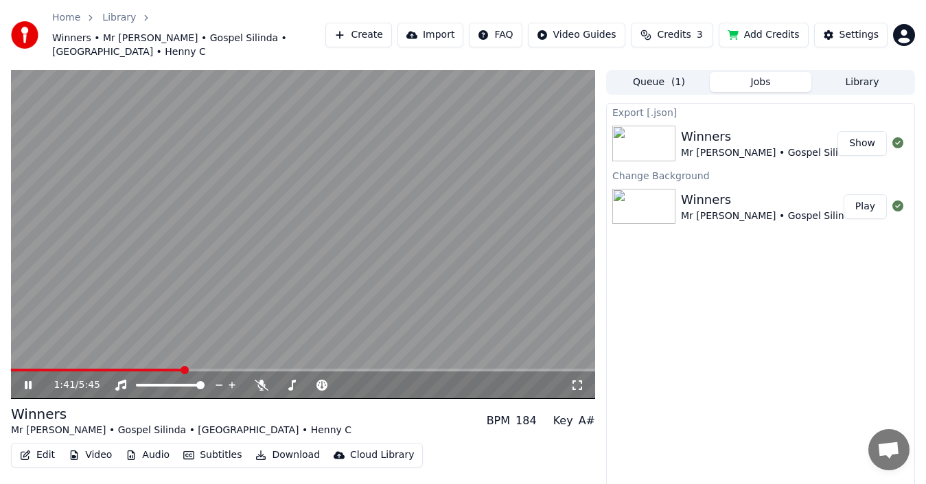
click at [106, 264] on video at bounding box center [303, 234] width 584 height 329
click at [207, 277] on video at bounding box center [303, 234] width 584 height 329
click at [236, 273] on video at bounding box center [303, 234] width 584 height 329
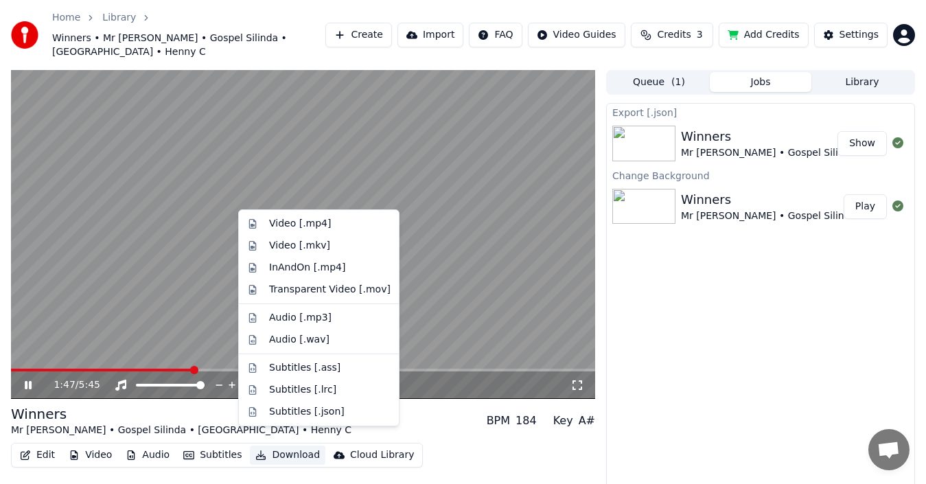
click at [301, 446] on button "Download" at bounding box center [288, 455] width 76 height 19
click at [300, 220] on div "Video [.mp4]" at bounding box center [300, 224] width 62 height 14
